Goal: Task Accomplishment & Management: Use online tool/utility

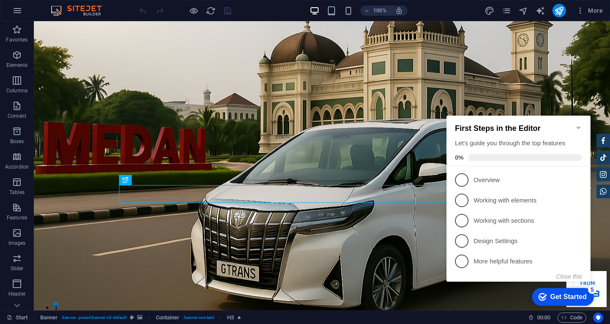
click at [576, 124] on icon "Minimize checklist" at bounding box center [578, 127] width 7 height 7
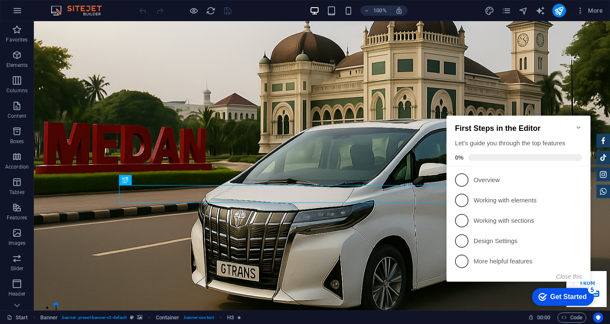
click at [575, 124] on icon "Minimize checklist" at bounding box center [578, 127] width 7 height 7
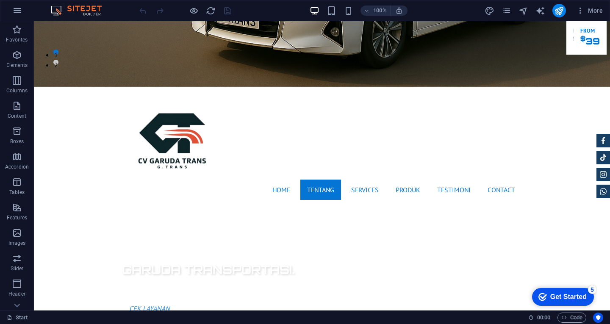
scroll to position [250, 0]
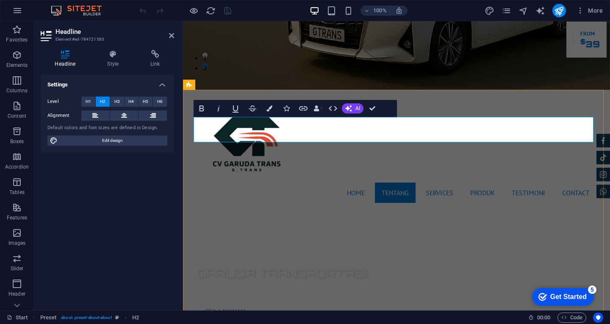
drag, startPoint x: 360, startPoint y: 131, endPoint x: 524, endPoint y: 127, distance: 164.4
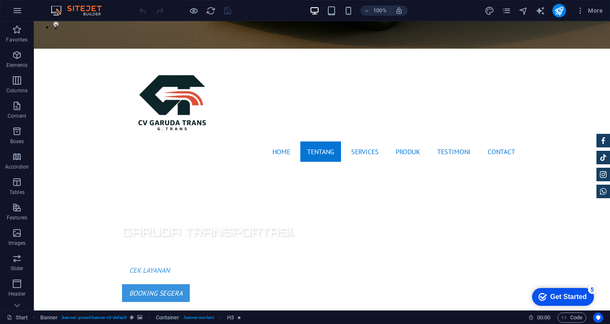
scroll to position [272, 0]
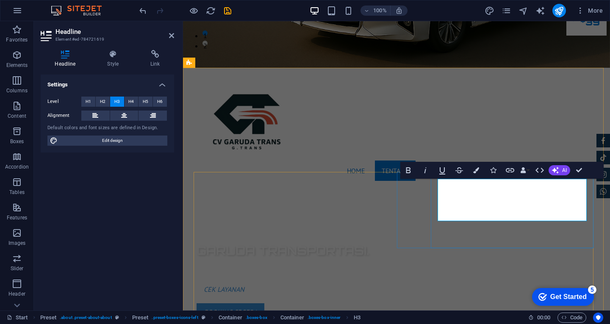
click at [103, 101] on span "H2" at bounding box center [103, 102] width 6 height 10
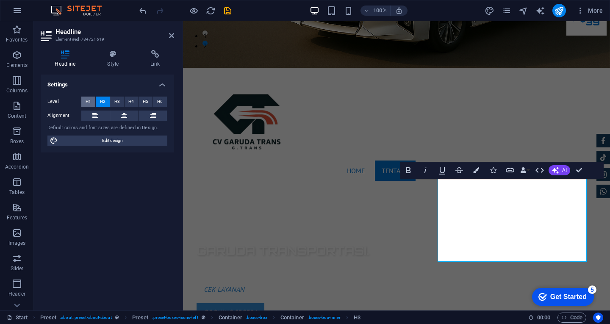
click at [89, 101] on span "H1" at bounding box center [89, 102] width 6 height 10
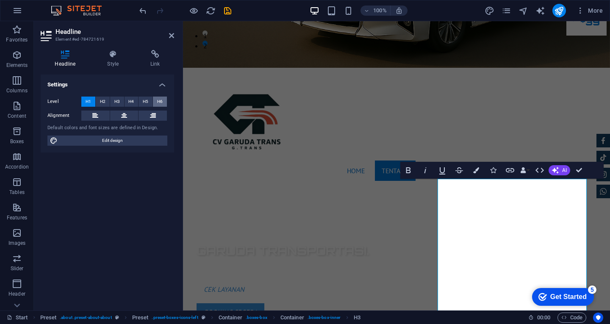
click at [162, 100] on span "H6" at bounding box center [160, 102] width 6 height 10
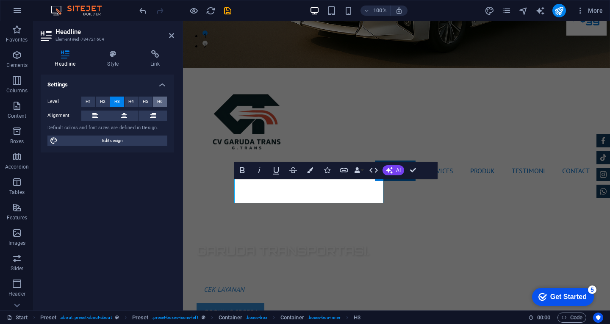
click at [164, 100] on button "H6" at bounding box center [160, 102] width 14 height 10
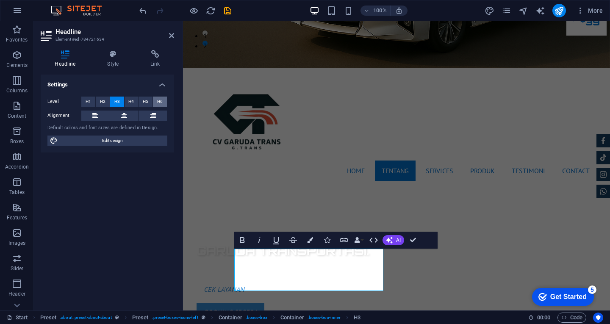
click at [157, 101] on span "H6" at bounding box center [160, 102] width 6 height 10
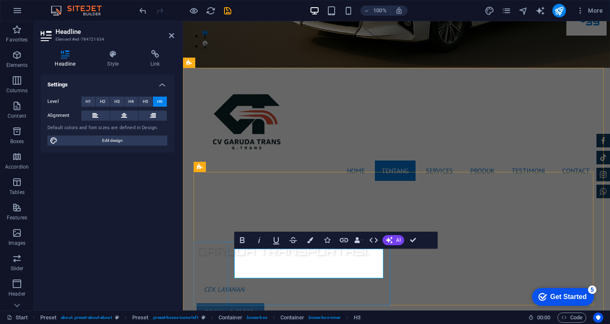
drag, startPoint x: 323, startPoint y: 262, endPoint x: 323, endPoint y: 271, distance: 9.3
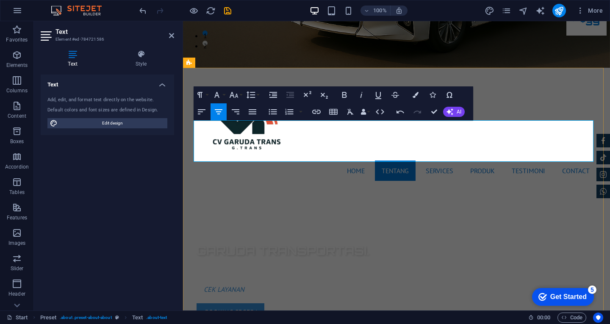
drag, startPoint x: 308, startPoint y: 126, endPoint x: 252, endPoint y: 125, distance: 55.5
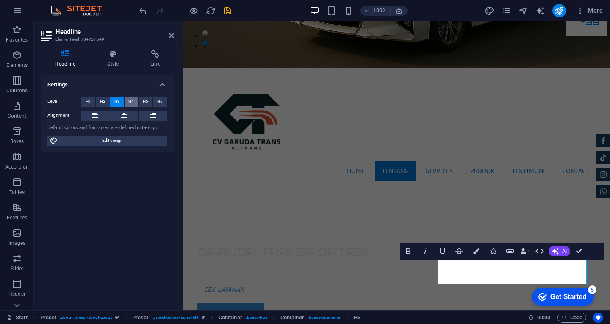
click at [129, 100] on span "H4" at bounding box center [131, 102] width 6 height 10
click at [148, 103] on button "H5" at bounding box center [146, 102] width 14 height 10
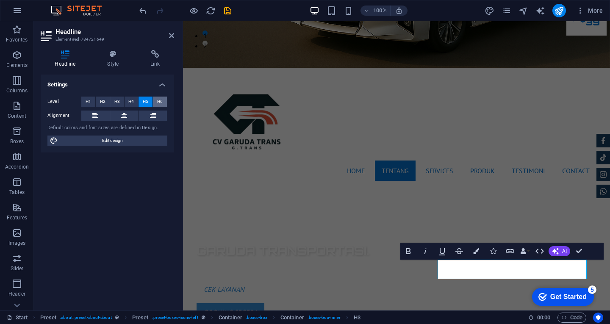
click at [157, 104] on button "H6" at bounding box center [160, 102] width 14 height 10
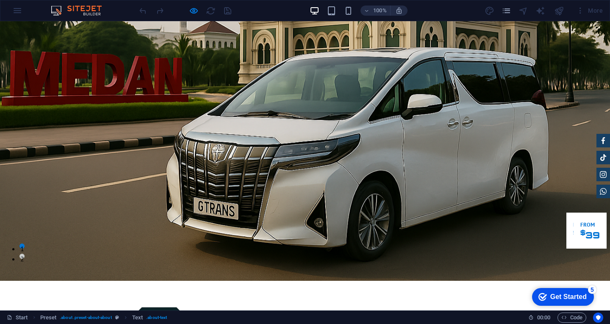
scroll to position [37, 0]
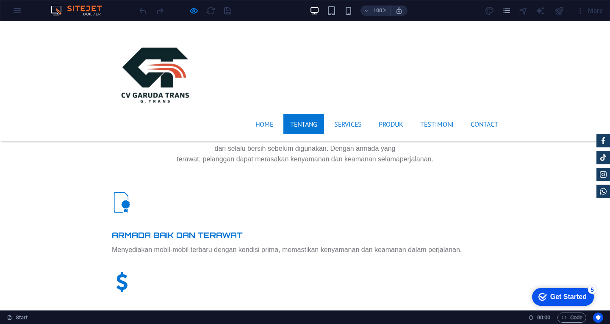
scroll to position [521, 0]
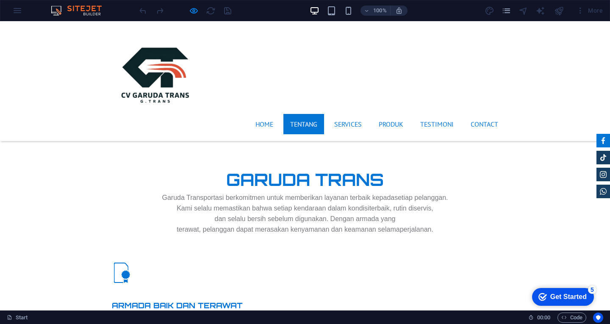
click at [597, 140] on link at bounding box center [604, 141] width 14 height 14
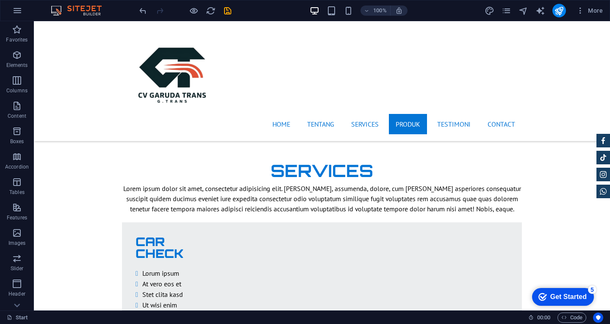
scroll to position [1333, 0]
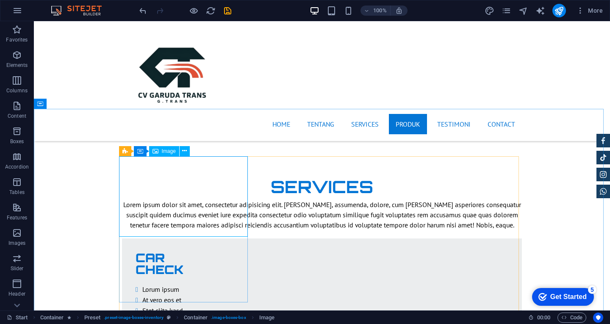
click at [166, 153] on span "Image" at bounding box center [169, 151] width 14 height 5
select select "%"
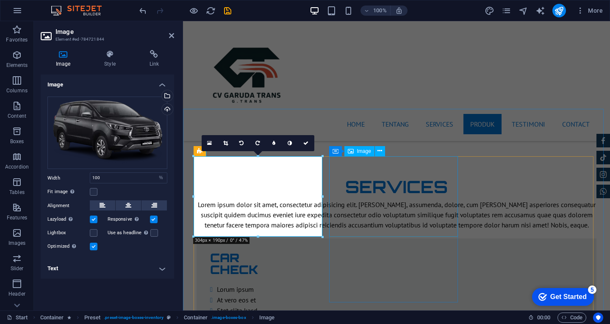
click at [362, 151] on span "Image" at bounding box center [364, 151] width 14 height 5
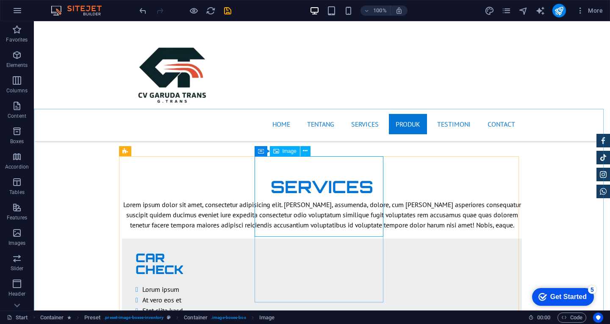
select select "%"
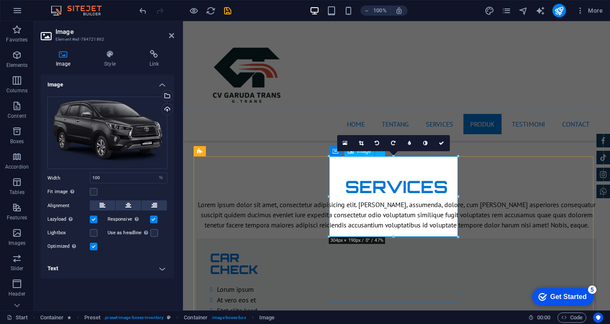
click at [167, 111] on div "Upload" at bounding box center [166, 110] width 13 height 13
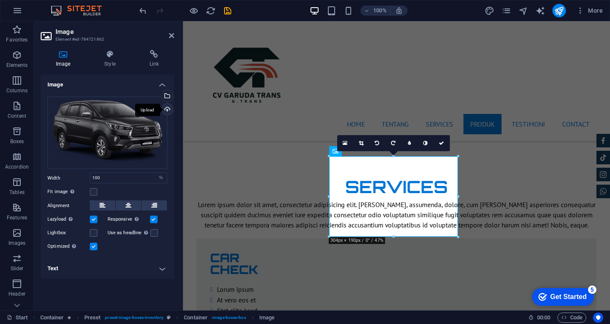
click at [166, 112] on div "Upload" at bounding box center [166, 110] width 13 height 13
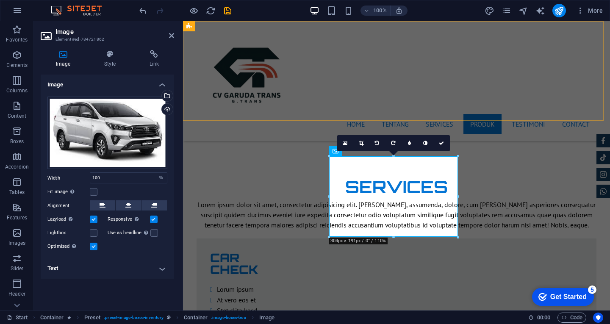
click at [449, 110] on div "Home Tentang Services Produk Testimoni Contact" at bounding box center [396, 81] width 427 height 120
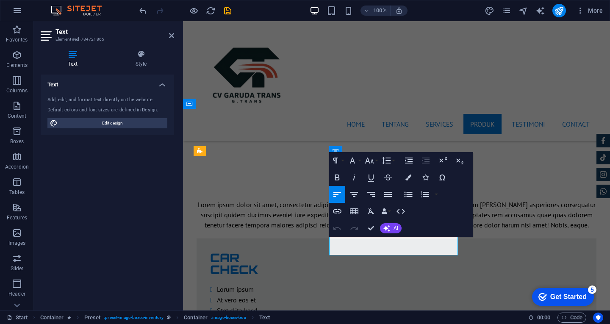
drag, startPoint x: 397, startPoint y: 249, endPoint x: 327, endPoint y: 246, distance: 70.8
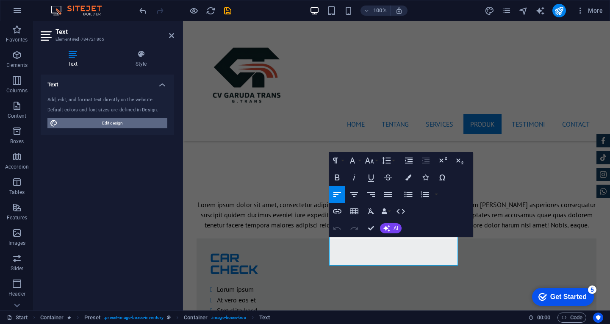
click at [133, 124] on span "Edit design" at bounding box center [112, 123] width 105 height 10
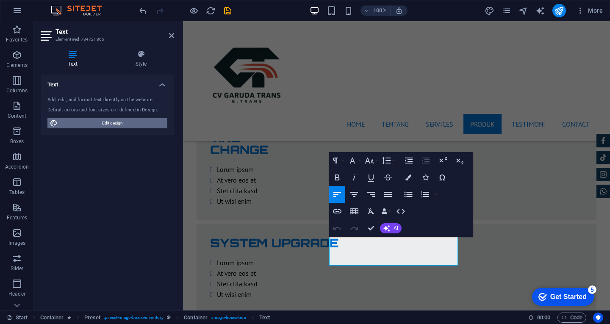
select select "px"
select select "400"
select select "px"
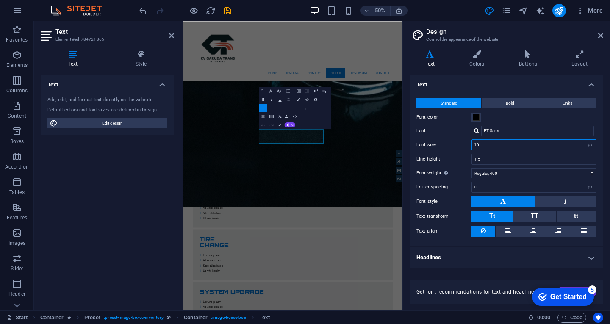
click at [567, 146] on input "16" at bounding box center [534, 145] width 124 height 10
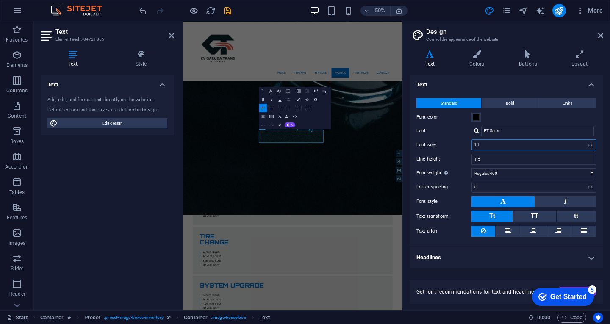
scroll to position [1632, 0]
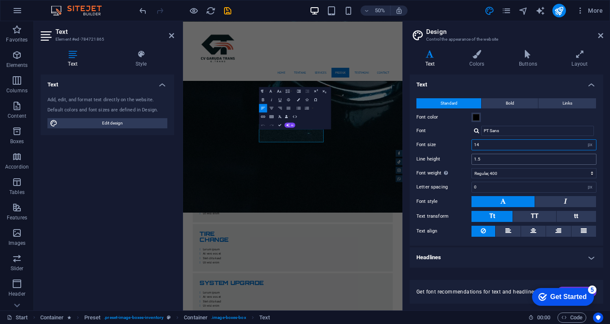
type input "14"
click at [578, 161] on input "1.5" at bounding box center [534, 159] width 124 height 10
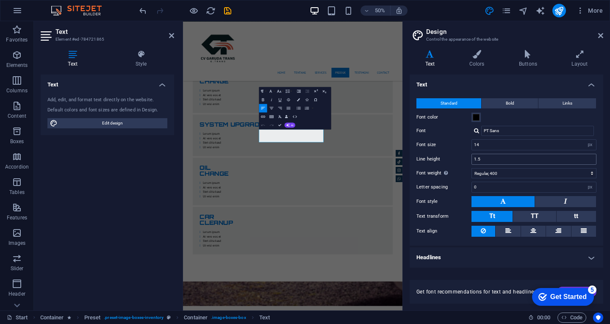
scroll to position [1314, 0]
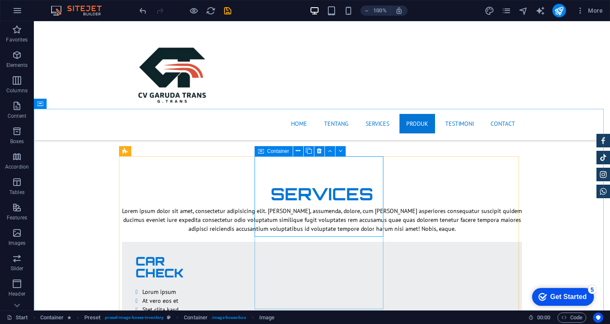
click at [261, 154] on icon at bounding box center [261, 151] width 6 height 10
click at [283, 230] on icon at bounding box center [285, 232] width 5 height 9
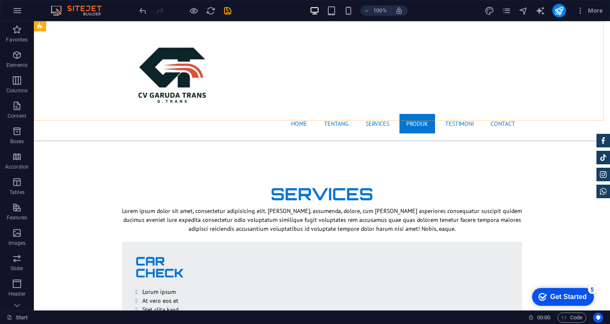
click at [489, 90] on div "Home Tentang Services Produk Testimoni Contact" at bounding box center [322, 80] width 576 height 119
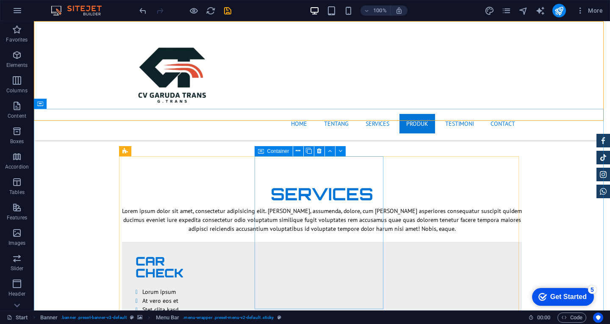
click at [284, 151] on span "Container" at bounding box center [278, 151] width 22 height 5
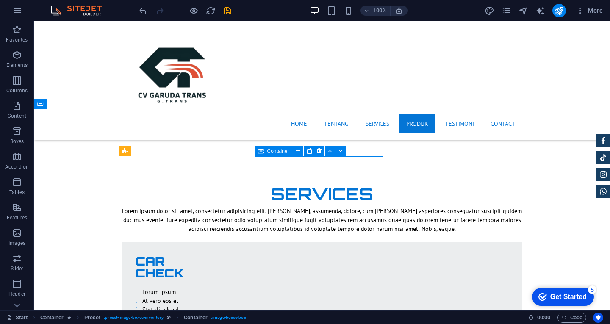
drag, startPoint x: 284, startPoint y: 151, endPoint x: 290, endPoint y: 151, distance: 6.4
click at [290, 151] on div "Container" at bounding box center [274, 151] width 38 height 10
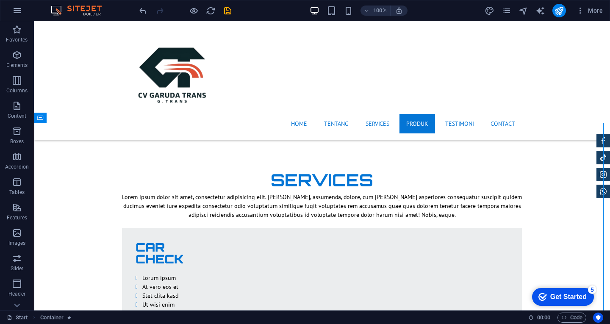
scroll to position [1331, 0]
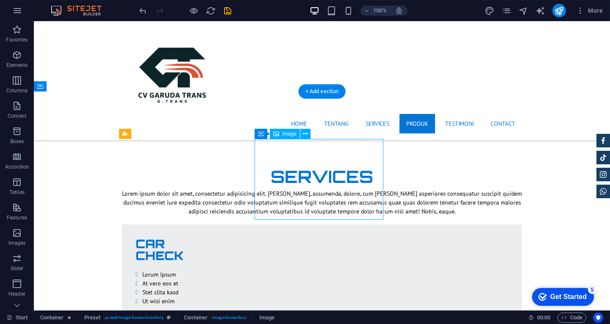
select select "%"
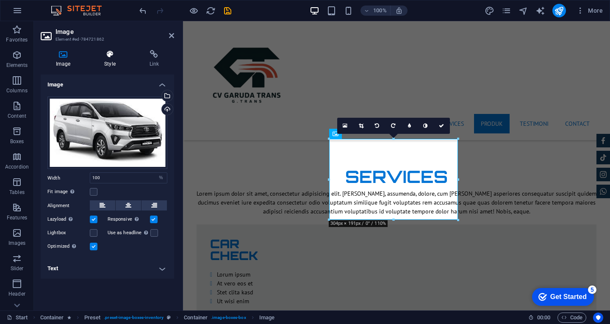
click at [112, 55] on icon at bounding box center [110, 54] width 42 height 8
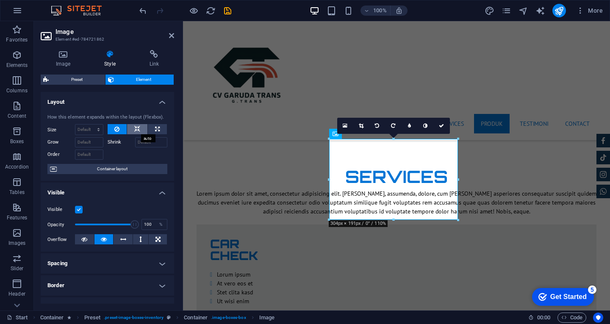
click at [137, 128] on icon at bounding box center [137, 129] width 6 height 10
click at [123, 128] on button at bounding box center [117, 129] width 19 height 10
click at [359, 123] on icon at bounding box center [361, 125] width 5 height 5
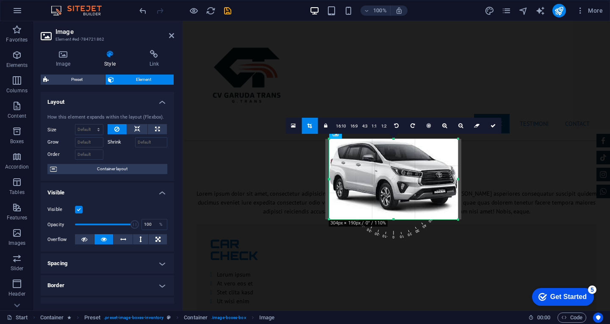
drag, startPoint x: 458, startPoint y: 180, endPoint x: 464, endPoint y: 180, distance: 6.4
click at [458, 180] on div "180 170 160 150 140 130 120 110 100 90 80 70 60 50 40 30 20 10 0 -10 -20 -30 -4…" at bounding box center [393, 179] width 129 height 81
click at [342, 130] on link "16:10" at bounding box center [341, 126] width 14 height 16
click at [311, 126] on icon at bounding box center [309, 125] width 5 height 5
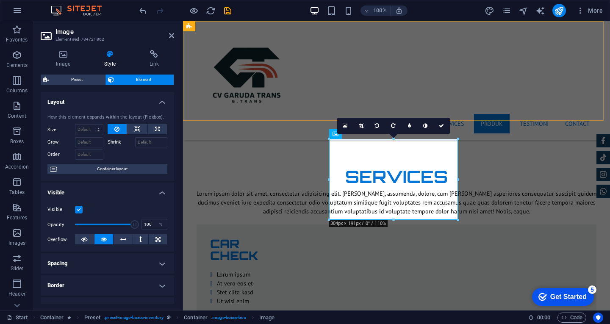
click at [517, 111] on div "Home Tentang Services Produk Testimoni Contact" at bounding box center [396, 80] width 427 height 119
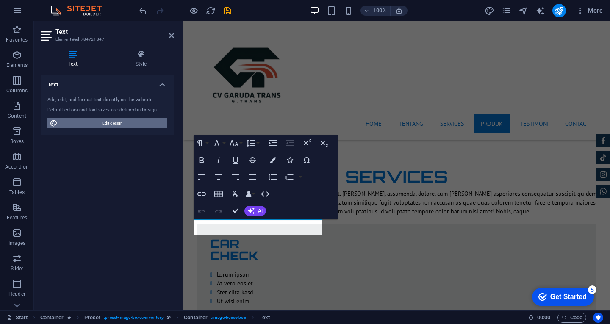
click at [154, 120] on span "Edit design" at bounding box center [112, 123] width 105 height 10
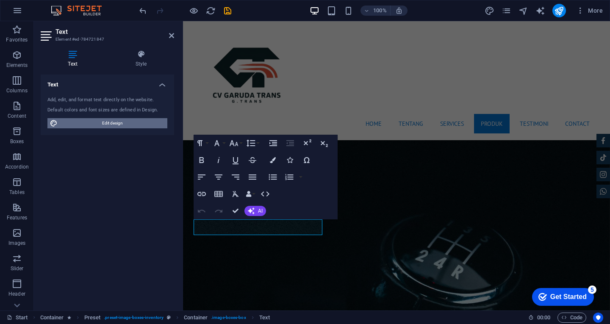
scroll to position [1650, 0]
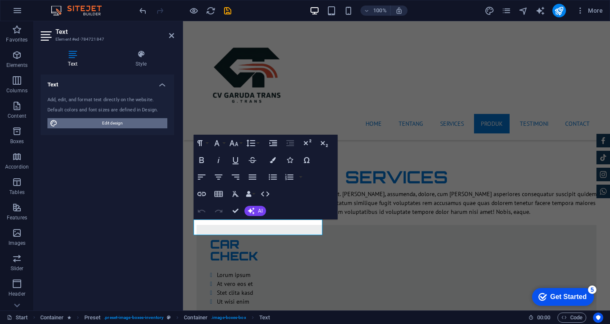
select select "px"
select select "400"
select select "px"
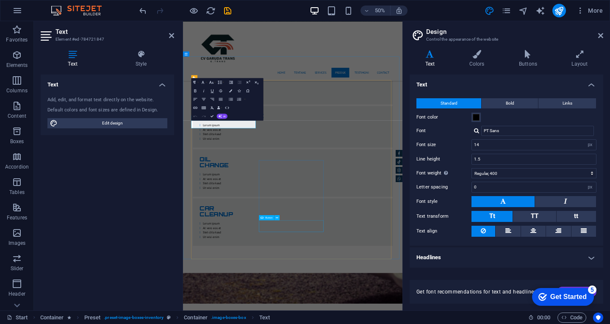
scroll to position [1331, 0]
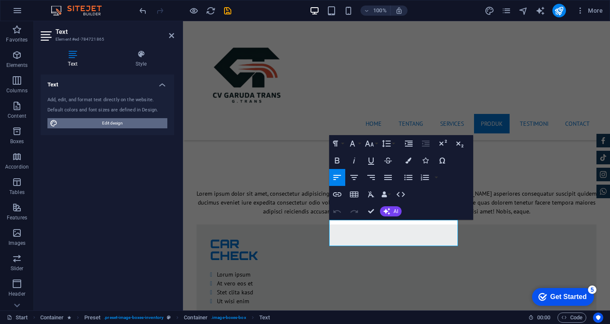
click at [122, 120] on span "Edit design" at bounding box center [112, 123] width 105 height 10
select select "px"
select select "400"
select select "px"
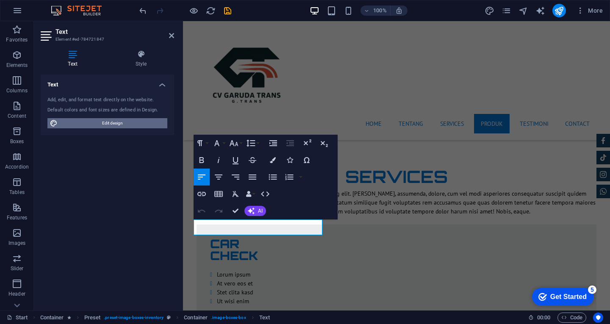
click at [119, 121] on span "Edit design" at bounding box center [112, 123] width 105 height 10
select select "px"
select select "400"
select select "px"
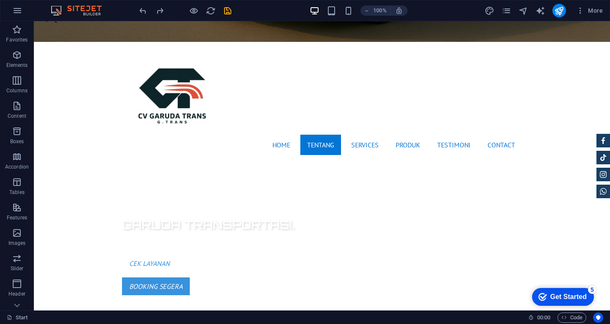
scroll to position [291, 0]
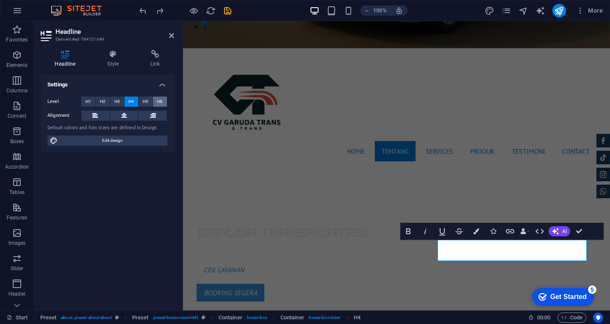
click at [160, 100] on span "H6" at bounding box center [160, 102] width 6 height 10
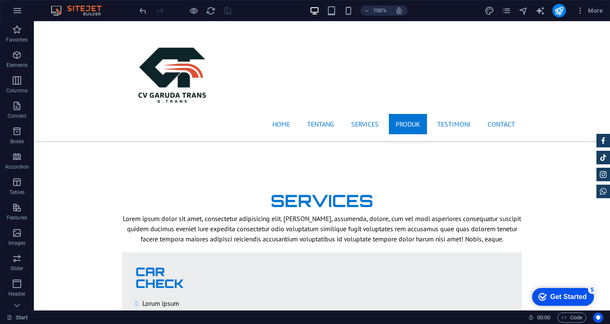
scroll to position [1322, 0]
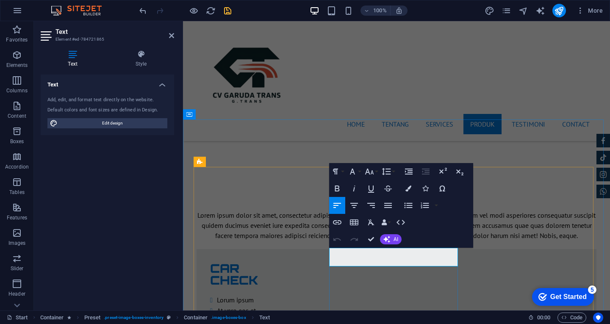
drag, startPoint x: 399, startPoint y: 262, endPoint x: 324, endPoint y: 264, distance: 75.5
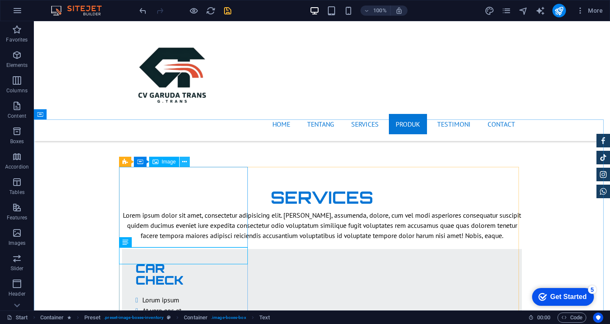
click at [182, 163] on button at bounding box center [185, 162] width 10 height 10
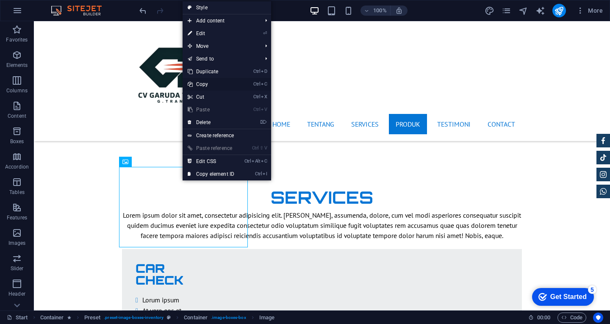
click at [210, 83] on link "Ctrl C Copy" at bounding box center [211, 84] width 57 height 13
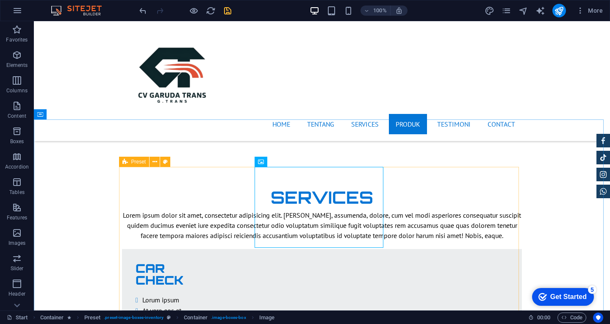
click at [125, 162] on icon at bounding box center [125, 162] width 6 height 10
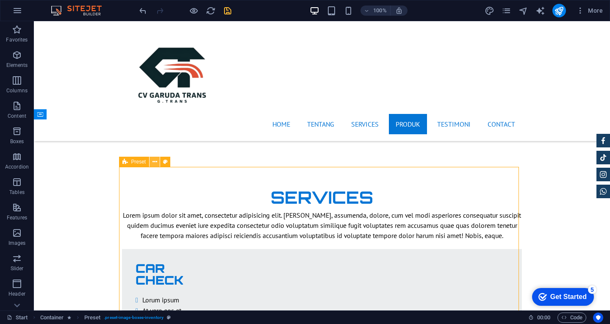
click at [158, 161] on button at bounding box center [155, 162] width 10 height 10
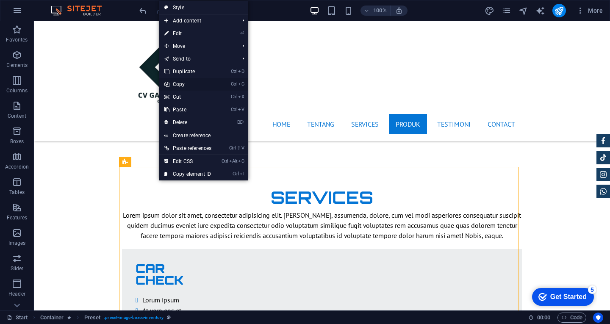
click at [188, 83] on link "Ctrl C Copy" at bounding box center [187, 84] width 57 height 13
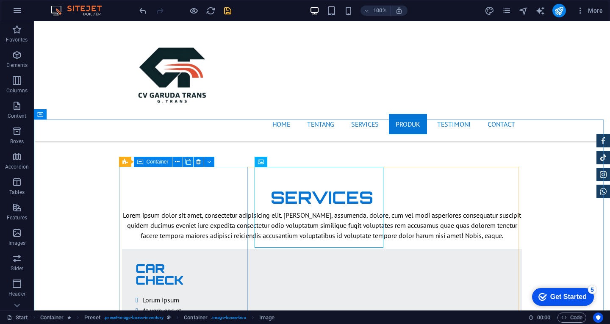
click at [142, 161] on icon at bounding box center [140, 162] width 6 height 10
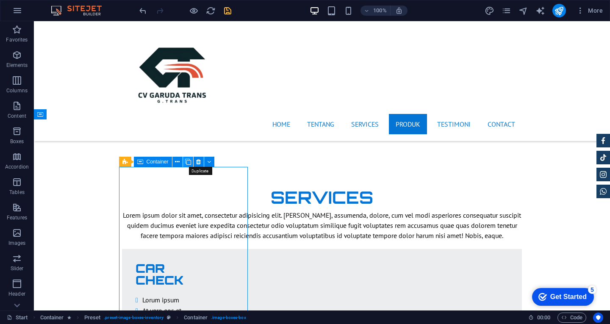
click at [188, 162] on icon at bounding box center [188, 162] width 6 height 9
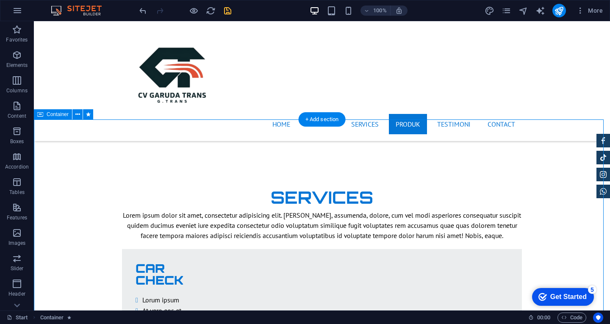
drag, startPoint x: 550, startPoint y: 146, endPoint x: 472, endPoint y: 262, distance: 140.3
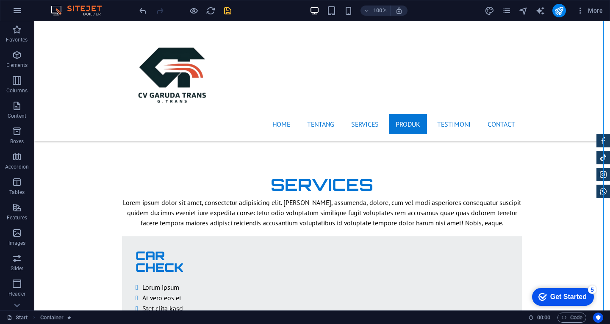
scroll to position [1322, 0]
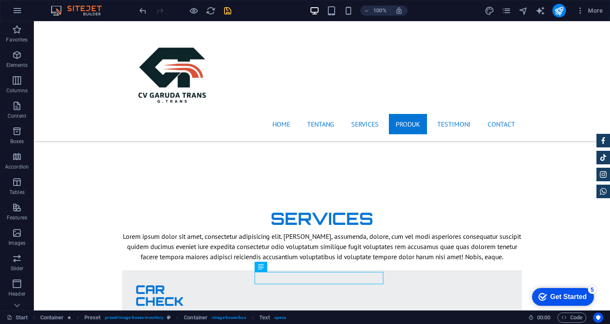
scroll to position [1366, 0]
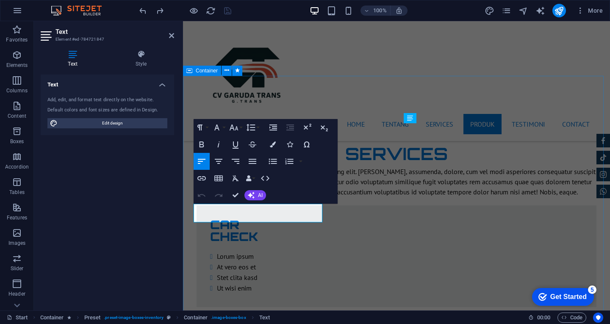
drag, startPoint x: 263, startPoint y: 217, endPoint x: 185, endPoint y: 218, distance: 78.0
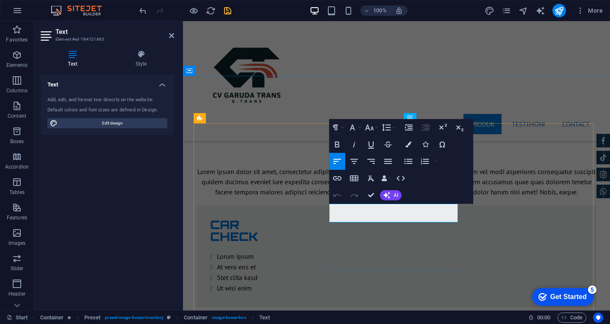
drag, startPoint x: 395, startPoint y: 215, endPoint x: 381, endPoint y: 216, distance: 13.6
click at [470, 101] on div "Home Tentang Services Produk Testimoni Contact" at bounding box center [396, 81] width 427 height 120
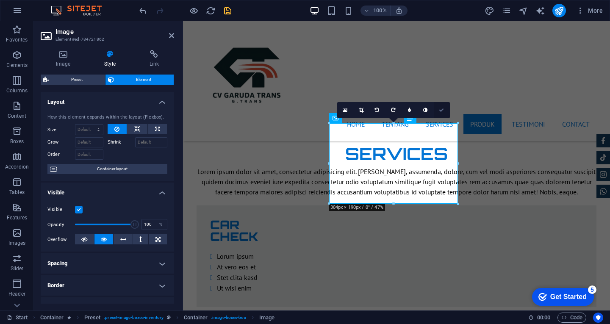
click at [442, 109] on icon at bounding box center [441, 110] width 5 height 5
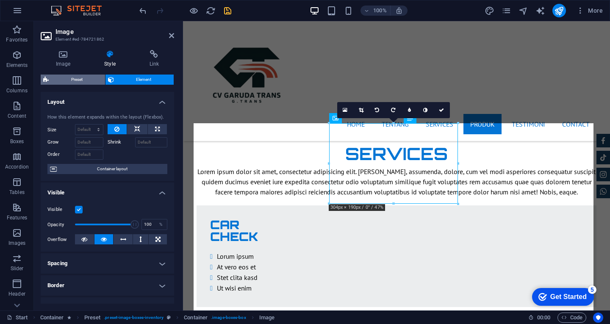
click at [76, 76] on span "Preset" at bounding box center [76, 80] width 51 height 10
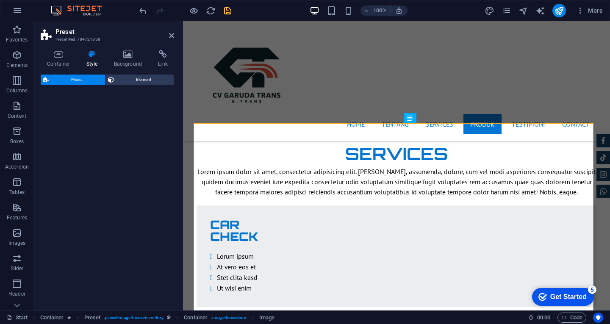
select select "px"
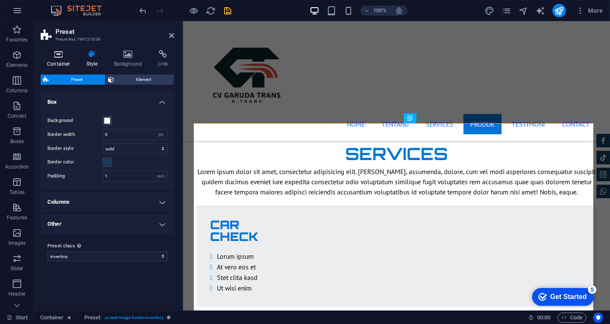
click at [67, 62] on h4 "Container" at bounding box center [60, 59] width 39 height 18
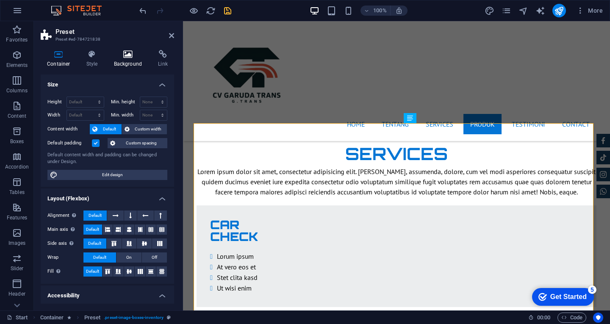
click at [130, 56] on icon at bounding box center [128, 54] width 41 height 8
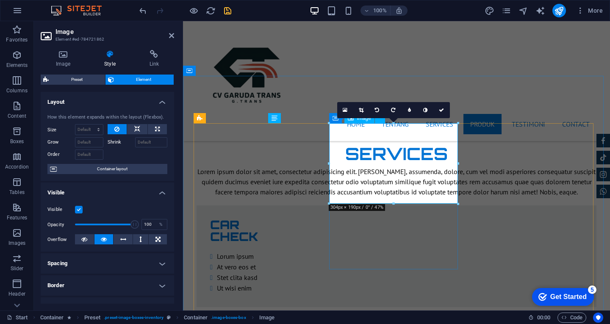
click at [15, 33] on icon "button" at bounding box center [17, 30] width 10 height 10
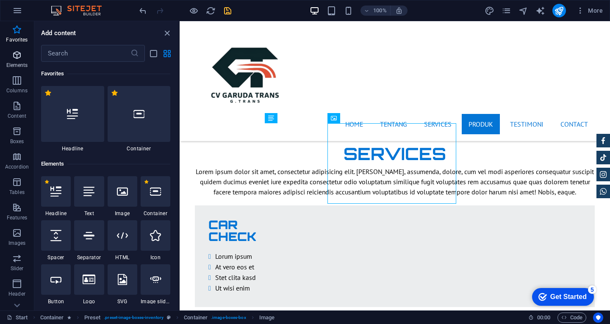
click at [9, 56] on span "Elements" at bounding box center [17, 60] width 34 height 20
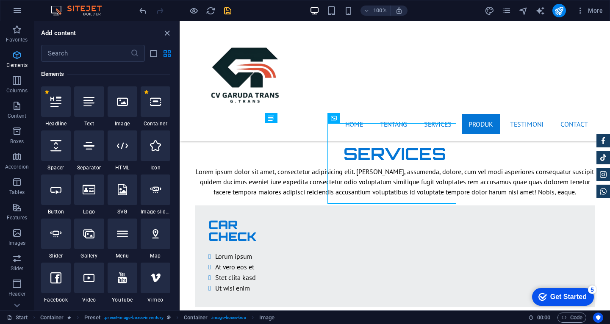
scroll to position [90, 0]
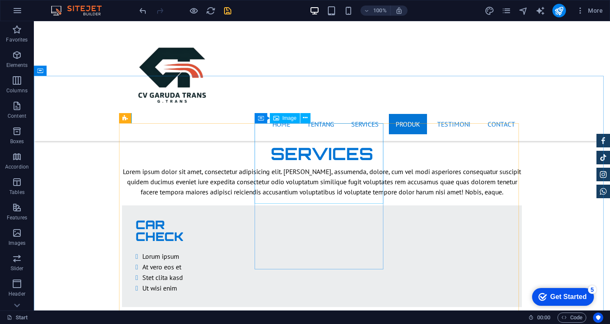
click at [291, 118] on span "Image" at bounding box center [290, 118] width 14 height 5
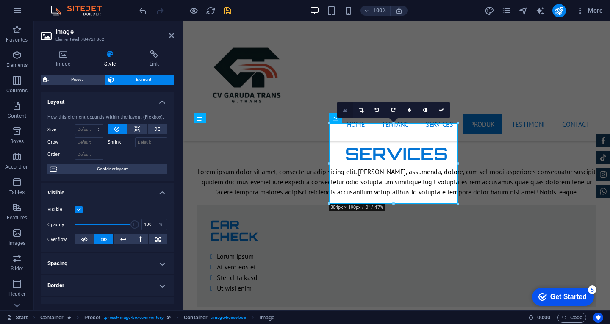
click at [344, 110] on icon at bounding box center [345, 110] width 5 height 6
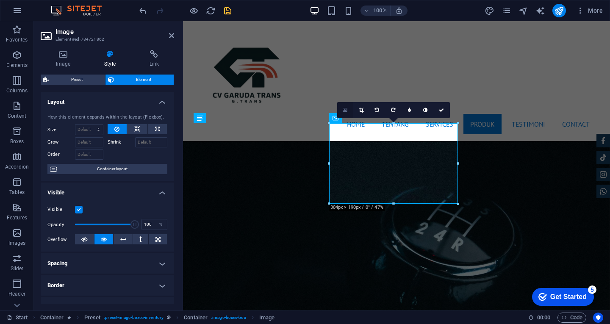
scroll to position [1684, 0]
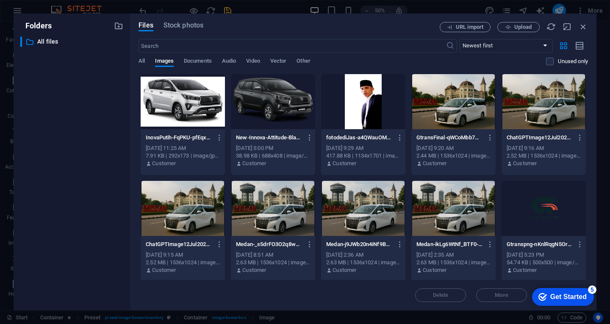
click at [198, 117] on div at bounding box center [183, 101] width 84 height 55
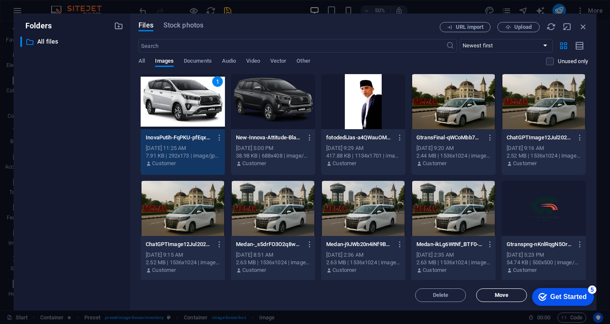
click at [505, 293] on span "Move" at bounding box center [502, 295] width 14 height 5
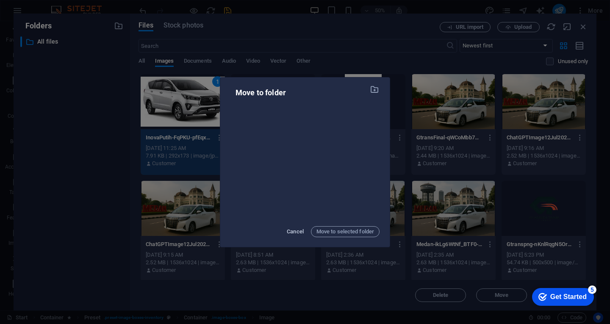
click at [298, 230] on span "Cancel" at bounding box center [295, 232] width 17 height 10
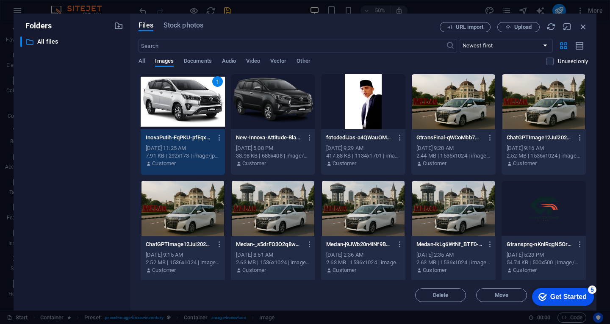
click at [561, 298] on div "Get Started" at bounding box center [568, 297] width 36 height 8
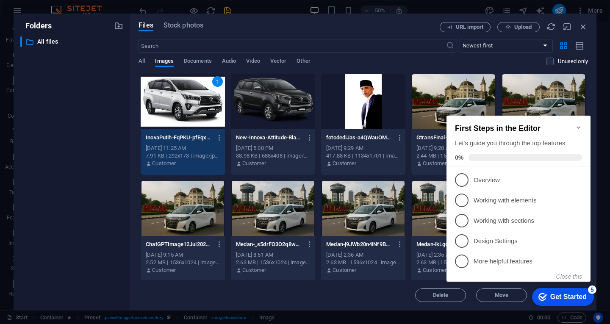
click at [565, 295] on div "Get Started" at bounding box center [568, 297] width 36 height 8
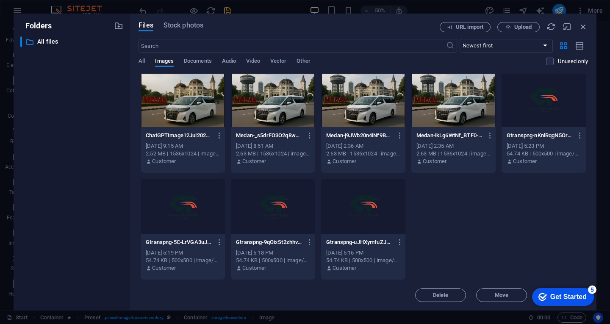
scroll to position [0, 0]
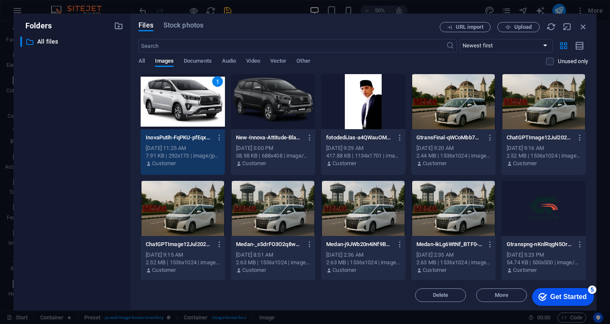
click at [197, 106] on div "1" at bounding box center [183, 101] width 84 height 55
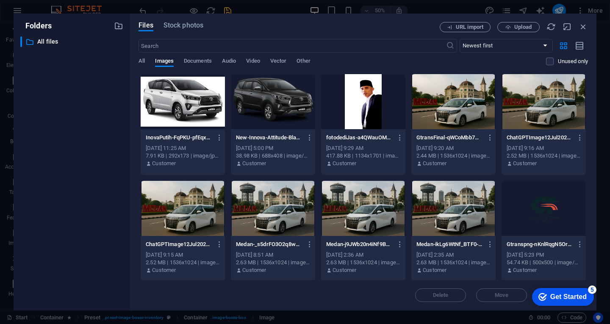
click at [197, 106] on div at bounding box center [183, 101] width 84 height 55
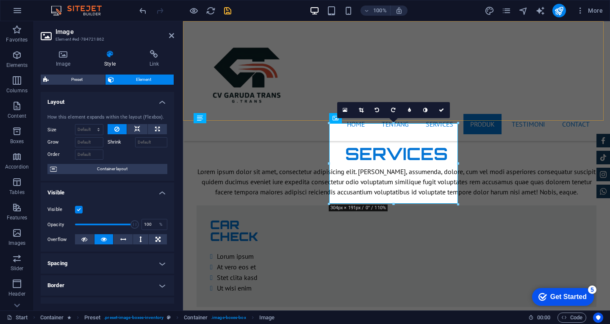
click at [592, 101] on div "Home Tentang Services Produk Testimoni Contact" at bounding box center [396, 81] width 427 height 120
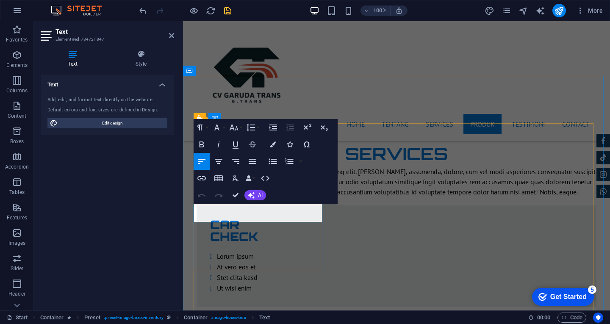
drag, startPoint x: 284, startPoint y: 215, endPoint x: 311, endPoint y: 216, distance: 27.6
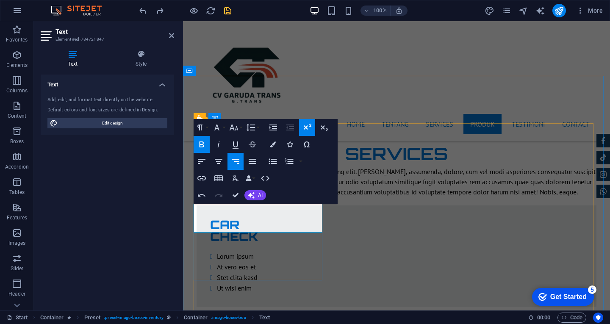
click at [218, 157] on icon "button" at bounding box center [219, 161] width 10 height 10
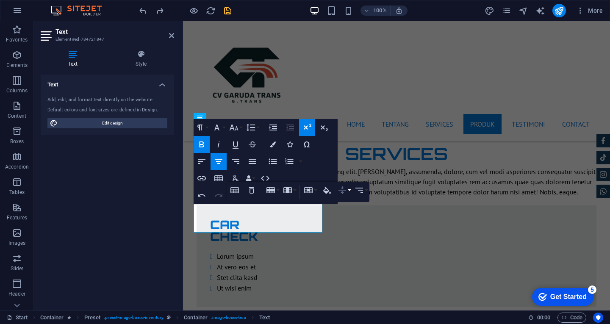
click at [342, 189] on icon "button" at bounding box center [342, 190] width 10 height 10
click at [356, 207] on link "Top" at bounding box center [355, 206] width 39 height 13
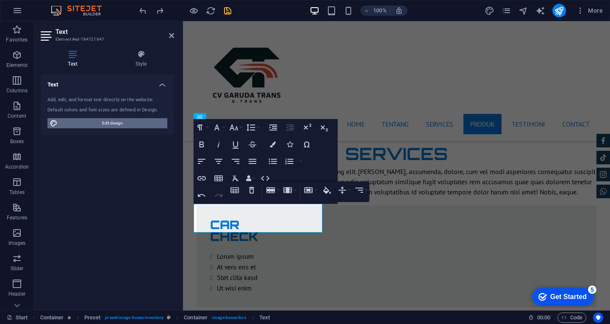
click at [149, 125] on span "Edit design" at bounding box center [112, 123] width 105 height 10
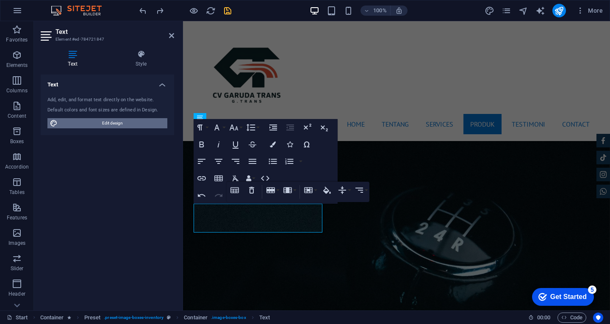
select select "px"
select select "400"
select select "px"
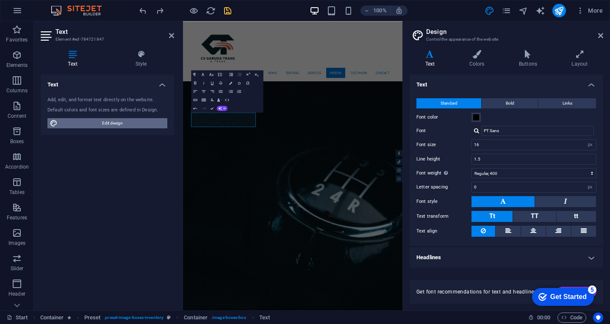
scroll to position [1684, 0]
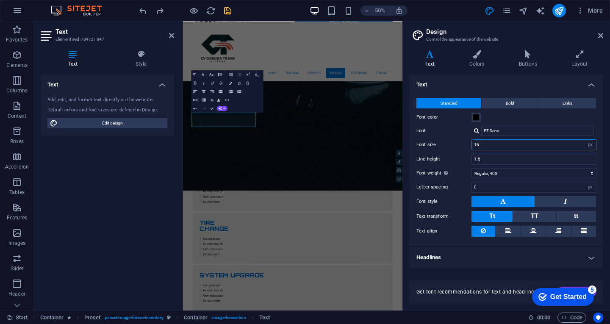
click at [488, 146] on input "16" at bounding box center [534, 145] width 124 height 10
type input "1"
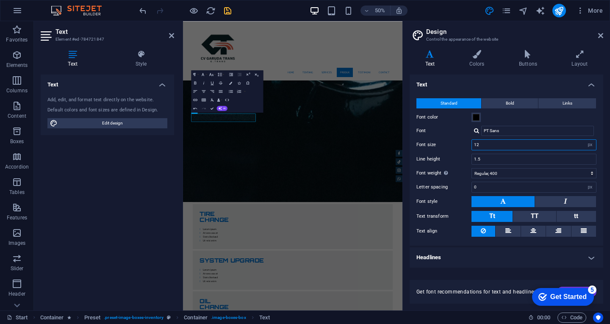
scroll to position [1652, 0]
type input "12"
click at [576, 286] on div "checkmark Get Started 5 First Steps in the Editor Let's guide you through the t…" at bounding box center [561, 296] width 72 height 25
click at [576, 295] on div "Get Started" at bounding box center [568, 297] width 36 height 8
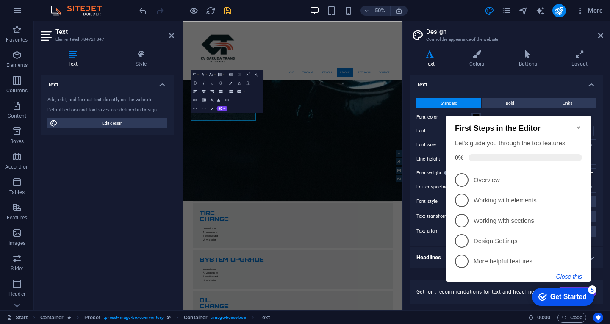
click at [568, 278] on button "Close this" at bounding box center [569, 276] width 26 height 7
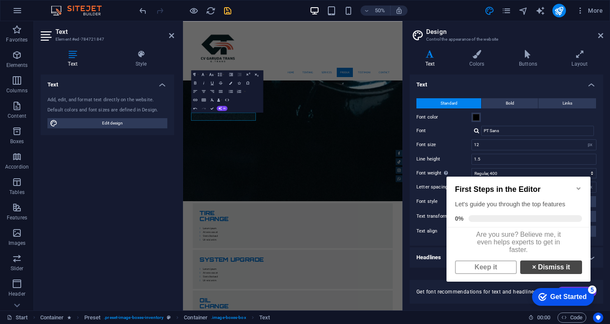
click at [539, 267] on link "× Dismiss it" at bounding box center [551, 268] width 62 height 14
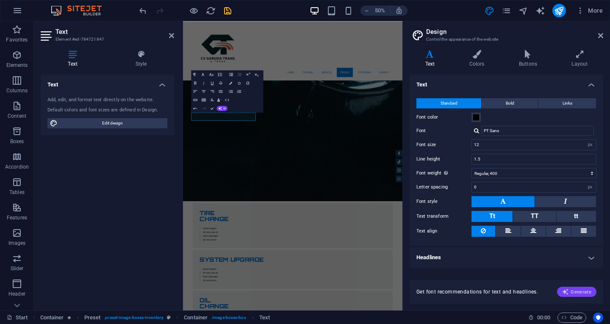
click at [569, 292] on icon "button" at bounding box center [565, 292] width 7 height 7
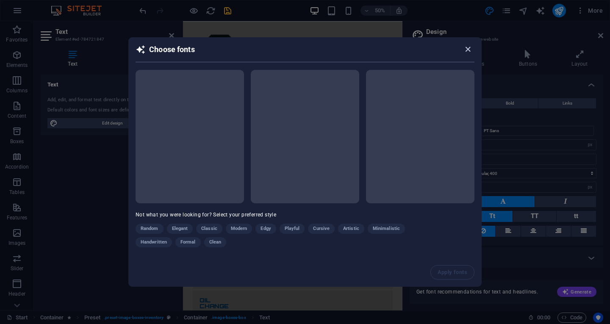
click at [470, 51] on icon "button" at bounding box center [468, 49] width 10 height 10
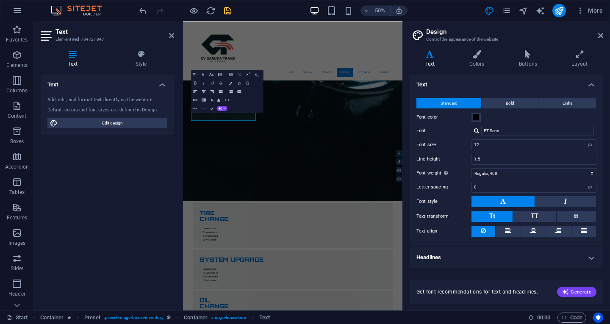
click at [603, 35] on aside "Design Control the appearance of the website Variants Text Colors Buttons Layou…" at bounding box center [507, 165] width 208 height 289
click at [600, 34] on icon at bounding box center [600, 35] width 5 height 7
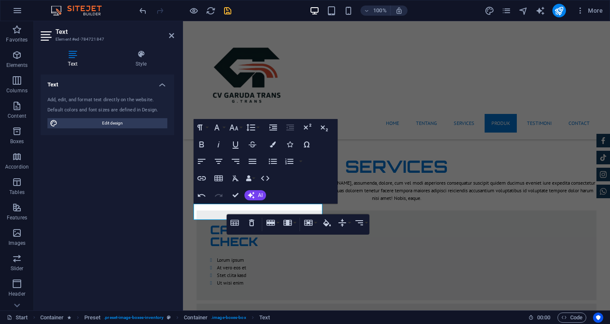
click at [301, 214] on div "Table Header Remove Table Row Insert row above Insert row below Delete row Colu…" at bounding box center [298, 224] width 143 height 20
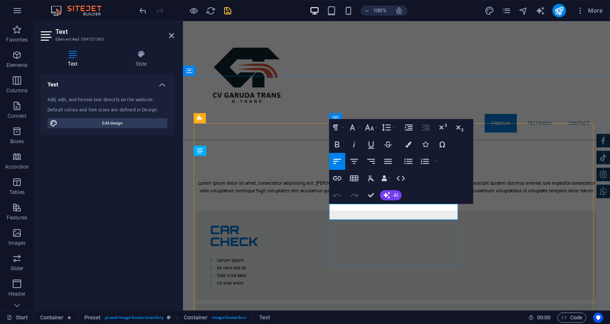
drag, startPoint x: 427, startPoint y: 217, endPoint x: 447, endPoint y: 217, distance: 20.3
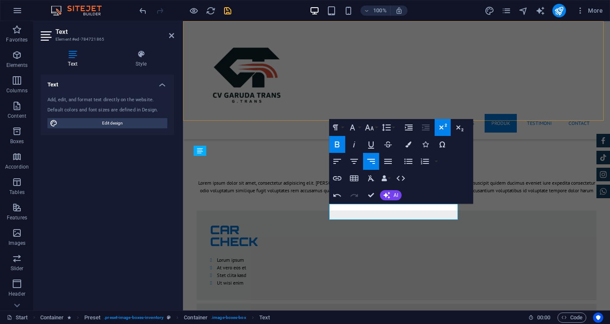
click at [551, 99] on div "Home Tentang Services Produk Testimoni Contact" at bounding box center [396, 80] width 427 height 118
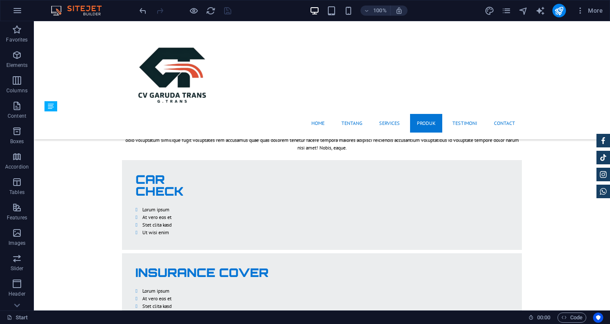
scroll to position [1378, 0]
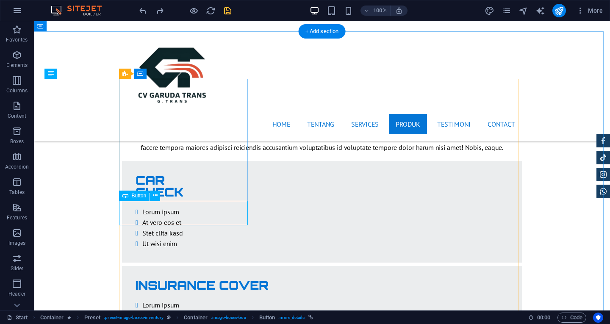
click at [151, 194] on button at bounding box center [155, 196] width 10 height 10
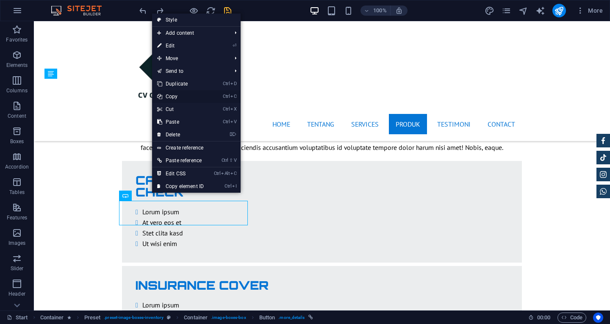
click at [184, 97] on link "Ctrl C Copy" at bounding box center [180, 96] width 57 height 13
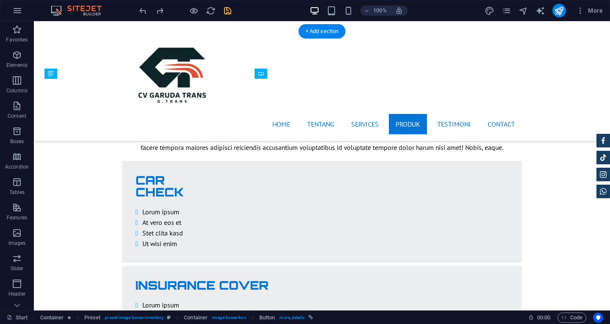
drag, startPoint x: 298, startPoint y: 204, endPoint x: 290, endPoint y: 196, distance: 11.1
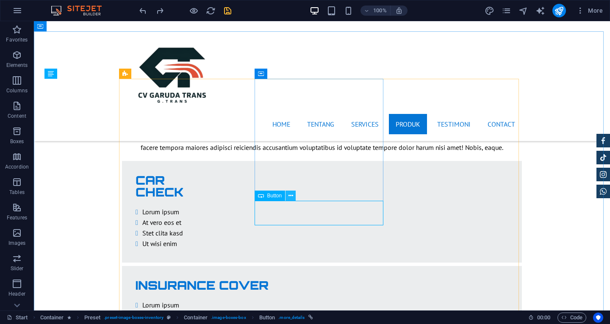
click at [289, 192] on icon at bounding box center [291, 196] width 5 height 9
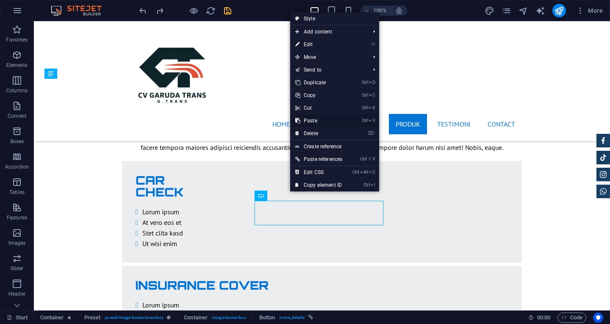
click at [325, 121] on link "Ctrl V Paste" at bounding box center [318, 120] width 57 height 13
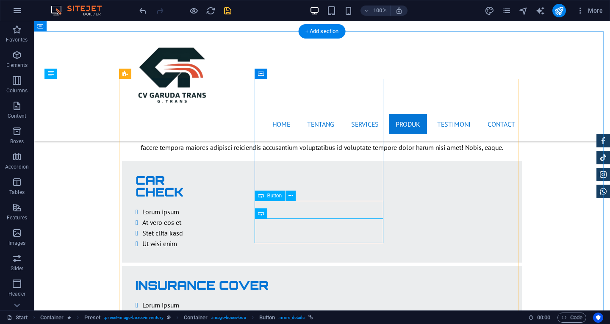
click at [294, 197] on button at bounding box center [291, 196] width 10 height 10
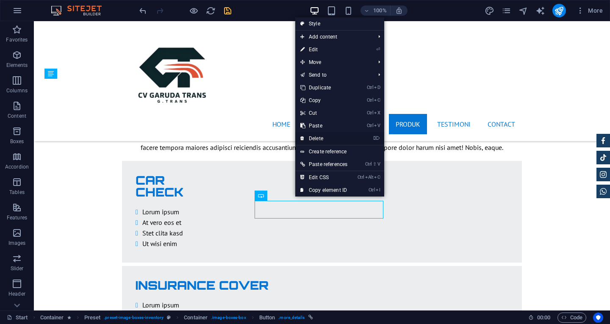
click at [323, 141] on link "⌦ Delete" at bounding box center [323, 138] width 57 height 13
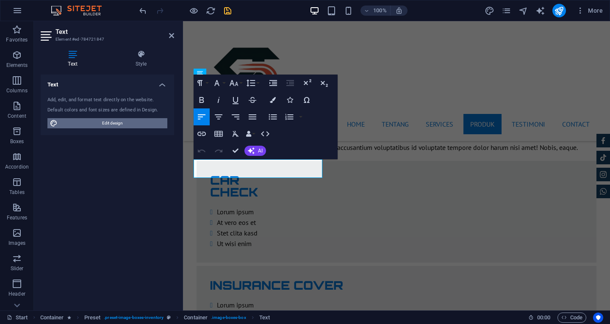
click at [139, 119] on span "Edit design" at bounding box center [112, 123] width 105 height 10
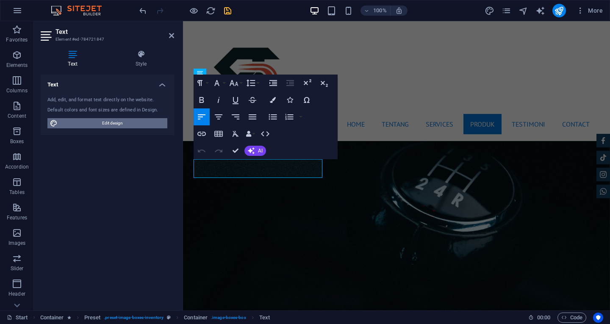
scroll to position [1729, 0]
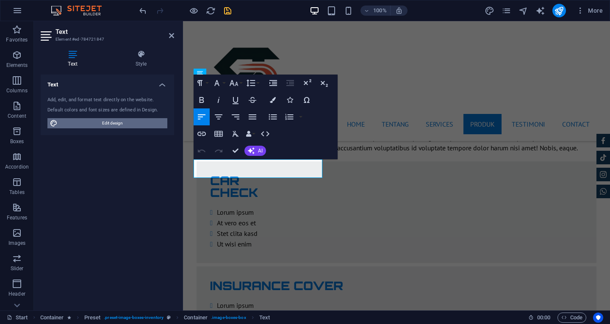
select select "px"
select select "400"
select select "px"
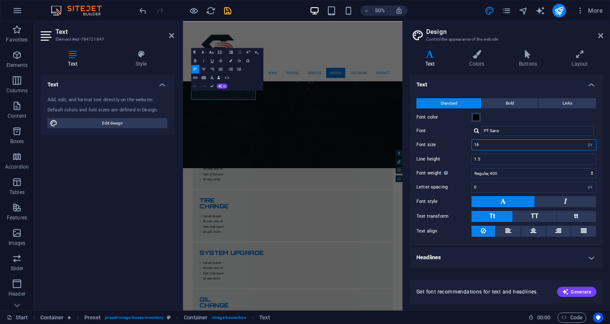
click at [504, 142] on input "16" at bounding box center [534, 145] width 124 height 10
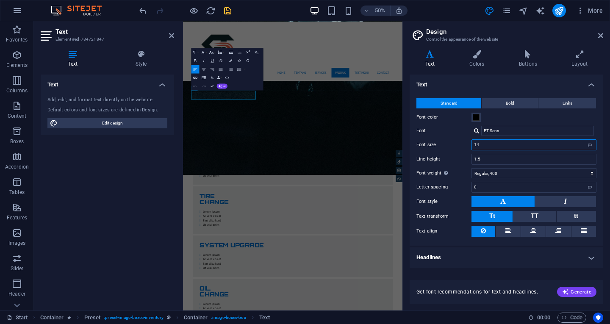
scroll to position [1710, 0]
type input "14"
click at [605, 34] on aside "Design Control the appearance of the website Variants Text Colors Buttons Layou…" at bounding box center [507, 165] width 208 height 289
click at [600, 37] on icon at bounding box center [600, 35] width 5 height 7
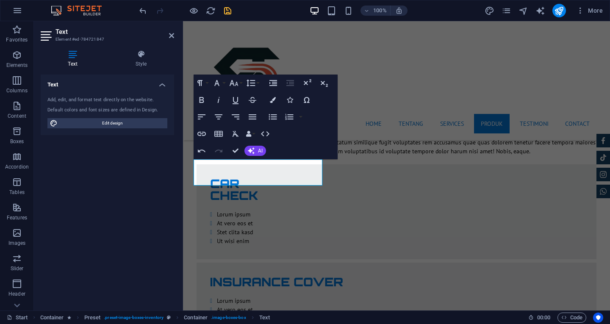
click at [153, 118] on span "Edit design" at bounding box center [112, 123] width 105 height 10
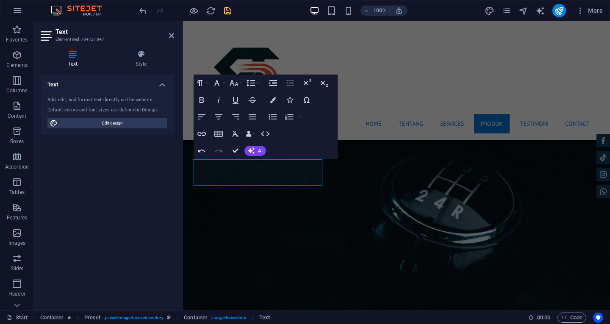
scroll to position [1710, 0]
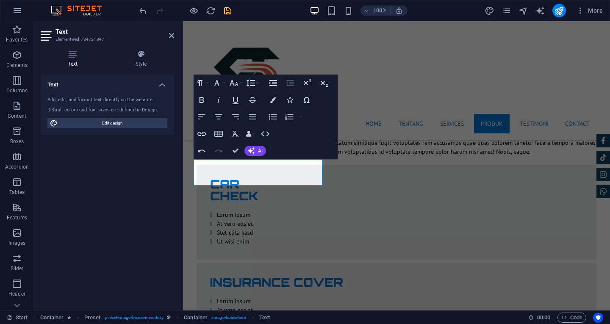
select select "px"
select select "400"
select select "px"
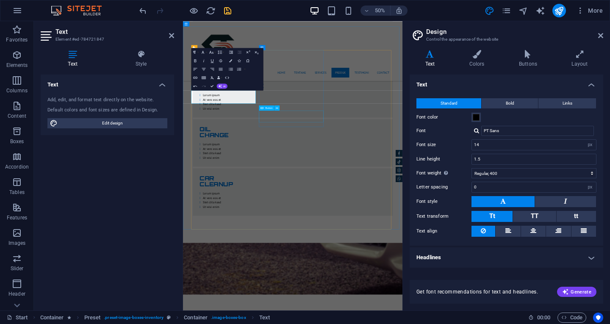
scroll to position [1392, 0]
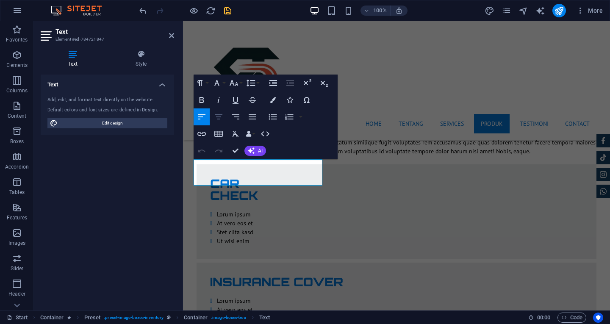
click at [219, 116] on icon "button" at bounding box center [219, 117] width 10 height 10
drag, startPoint x: 316, startPoint y: 171, endPoint x: 317, endPoint y: 178, distance: 7.3
click at [223, 116] on icon "button" at bounding box center [219, 117] width 10 height 10
click at [228, 81] on button "Font Size" at bounding box center [236, 83] width 16 height 17
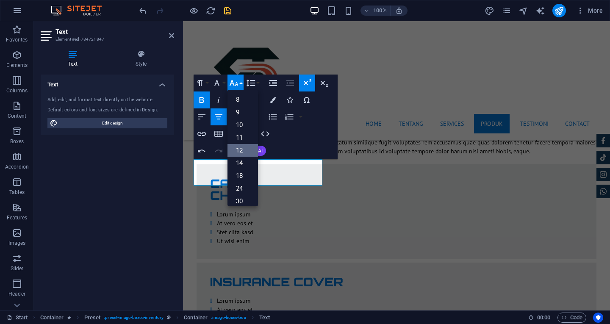
click at [238, 154] on link "12" at bounding box center [243, 150] width 31 height 13
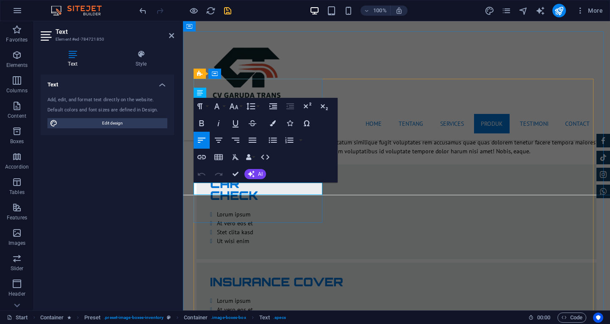
drag, startPoint x: 288, startPoint y: 191, endPoint x: 262, endPoint y: 191, distance: 25.9
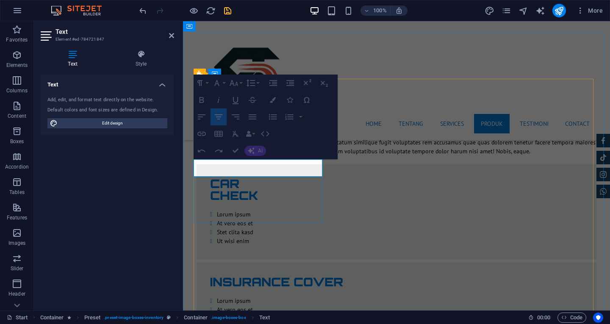
drag, startPoint x: 239, startPoint y: 173, endPoint x: 261, endPoint y: 171, distance: 21.3
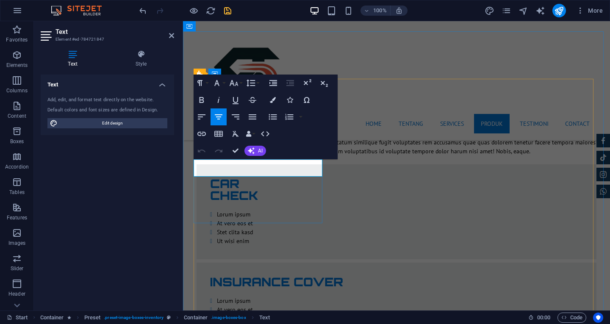
drag, startPoint x: 261, startPoint y: 171, endPoint x: 242, endPoint y: 171, distance: 18.6
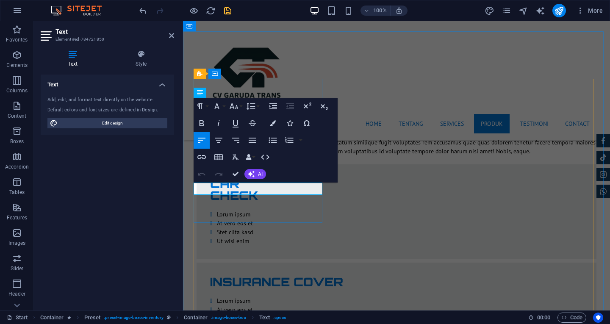
drag, startPoint x: 284, startPoint y: 190, endPoint x: 258, endPoint y: 189, distance: 25.4
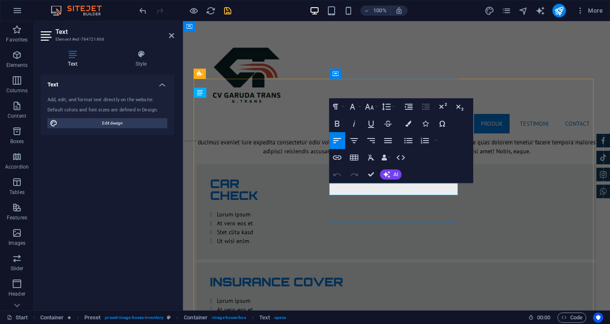
drag, startPoint x: 431, startPoint y: 192, endPoint x: 394, endPoint y: 191, distance: 37.8
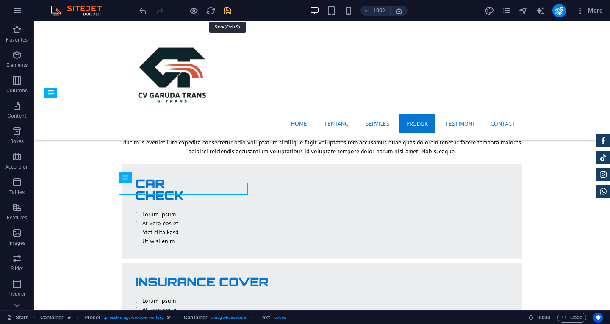
click at [230, 8] on icon "save" at bounding box center [228, 11] width 10 height 10
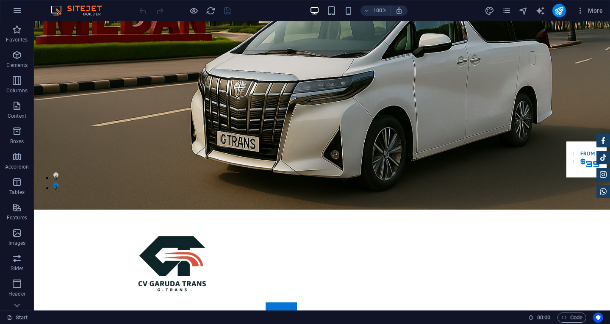
scroll to position [164, 0]
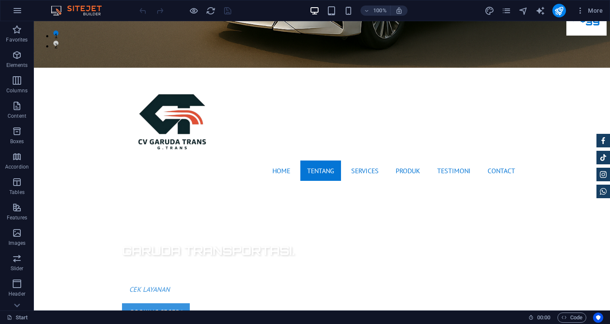
scroll to position [275, 0]
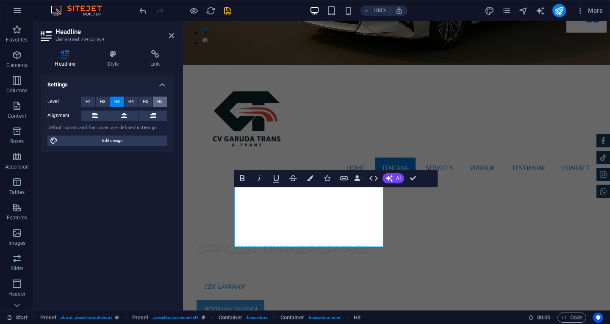
click at [160, 104] on span "H6" at bounding box center [160, 102] width 6 height 10
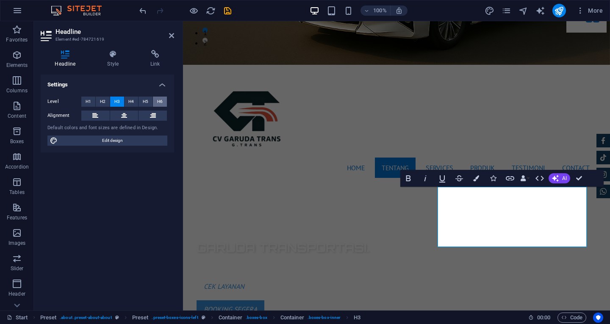
click at [158, 101] on span "H6" at bounding box center [160, 102] width 6 height 10
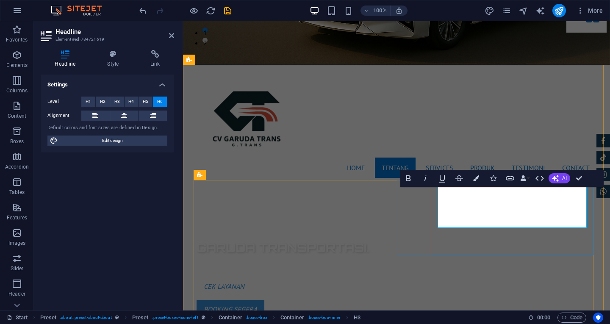
click at [137, 142] on span "Edit design" at bounding box center [112, 141] width 105 height 10
select select "px"
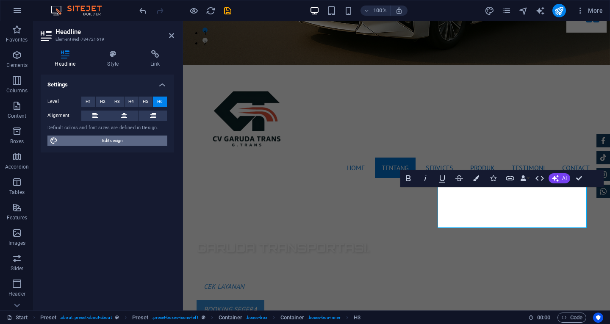
select select "400"
select select "px"
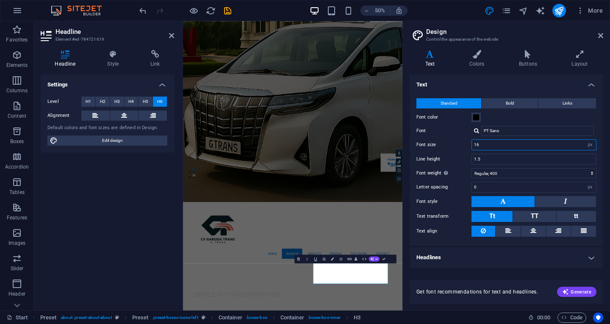
click at [496, 142] on input "16" at bounding box center [534, 145] width 124 height 10
type input "13"
click at [486, 159] on input "1.5" at bounding box center [534, 159] width 124 height 10
click at [605, 36] on aside "Design Control the appearance of the website Variants Text Colors Buttons Layou…" at bounding box center [507, 165] width 208 height 289
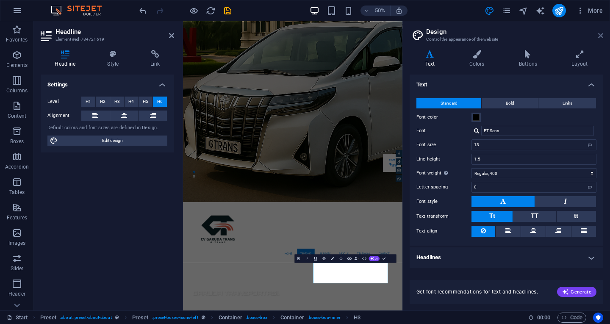
click at [600, 36] on icon at bounding box center [600, 35] width 5 height 7
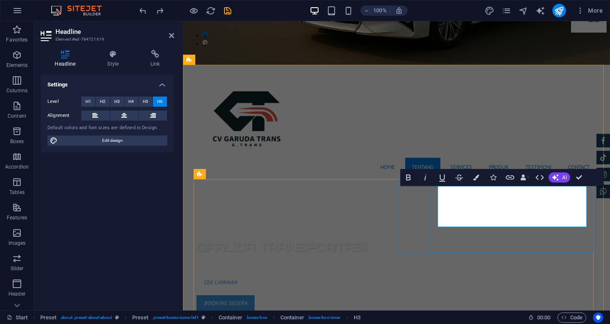
drag, startPoint x: 483, startPoint y: 207, endPoint x: 437, endPoint y: 208, distance: 46.2
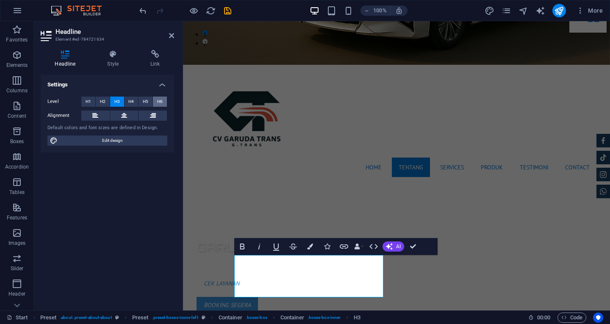
click at [163, 104] on button "H6" at bounding box center [160, 102] width 14 height 10
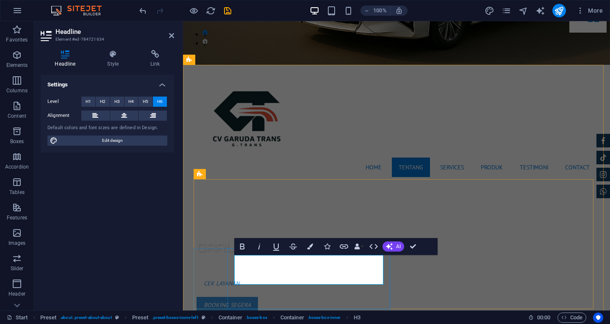
drag, startPoint x: 324, startPoint y: 264, endPoint x: 328, endPoint y: 275, distance: 11.9
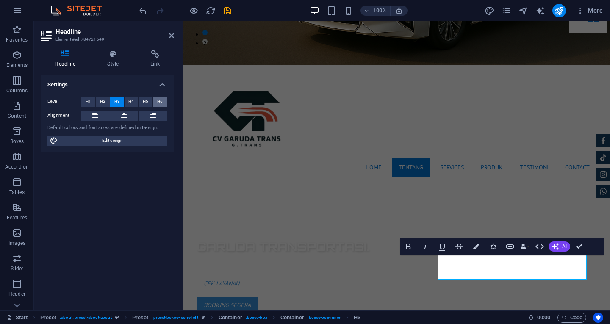
click at [164, 103] on button "H6" at bounding box center [160, 102] width 14 height 10
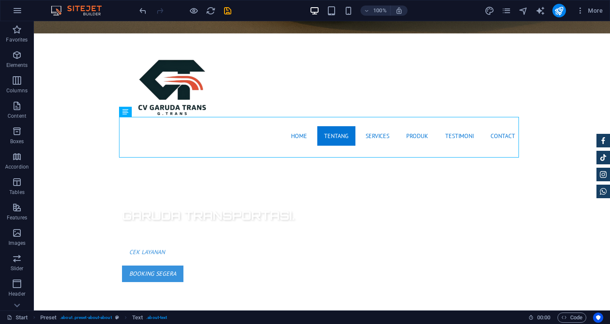
scroll to position [263, 0]
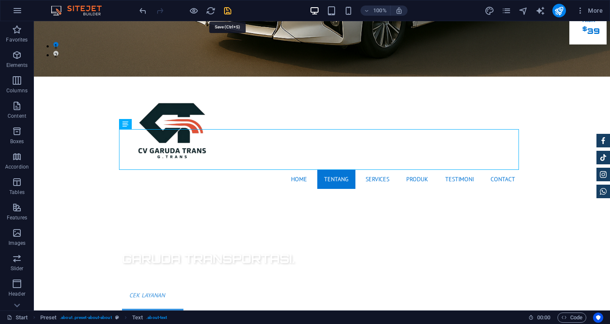
click at [230, 13] on icon "save" at bounding box center [228, 11] width 10 height 10
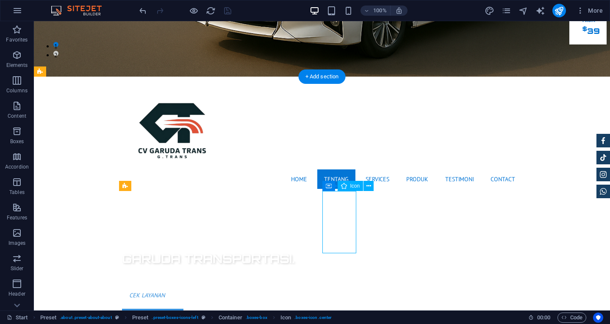
select select "xMidYMid"
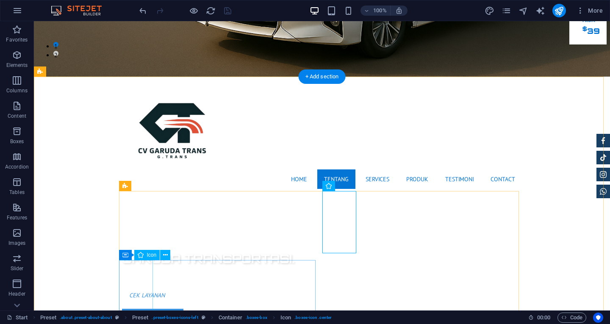
select select "xMidYMid"
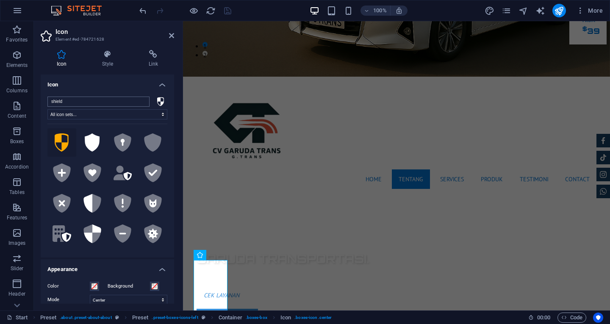
click at [144, 101] on input "shield" at bounding box center [98, 102] width 102 height 10
click at [142, 101] on input "shield" at bounding box center [98, 102] width 102 height 10
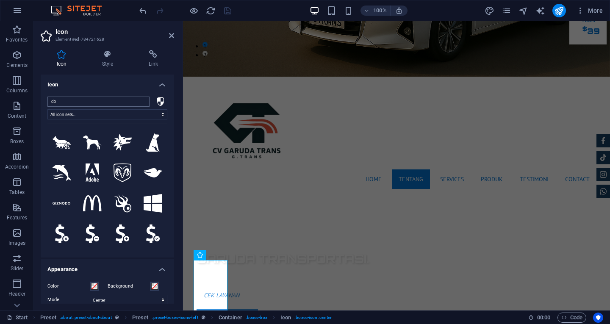
type input "d"
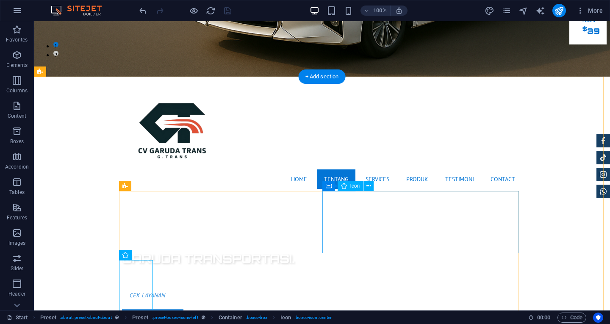
select select "xMidYMid"
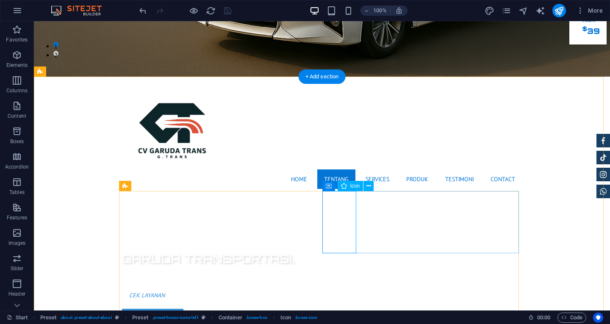
select select "xMidYMid"
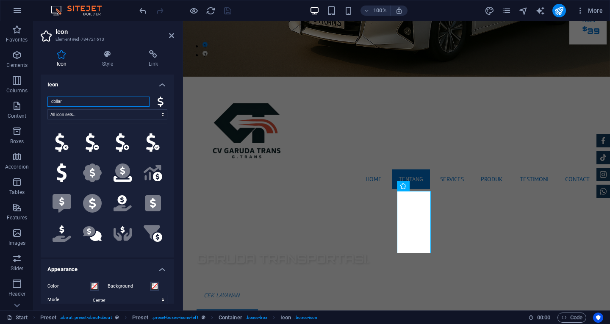
click at [122, 99] on input "dollar" at bounding box center [98, 102] width 102 height 10
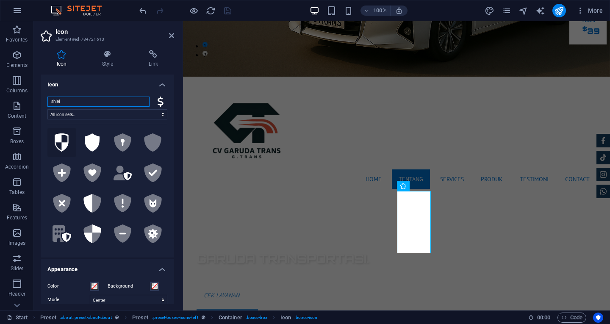
type input "shiel"
click at [56, 140] on icon at bounding box center [62, 142] width 14 height 19
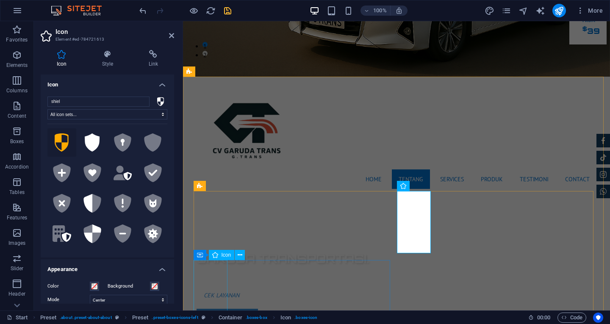
select select "xMidYMid"
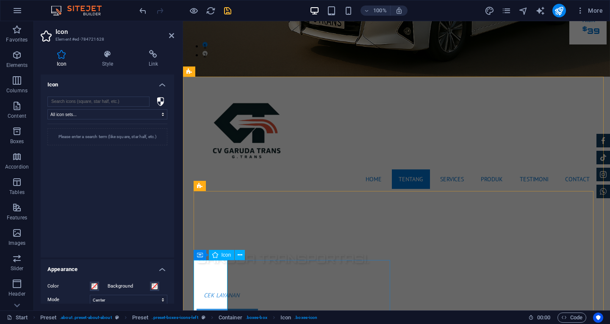
click at [122, 99] on input "search" at bounding box center [98, 102] width 102 height 10
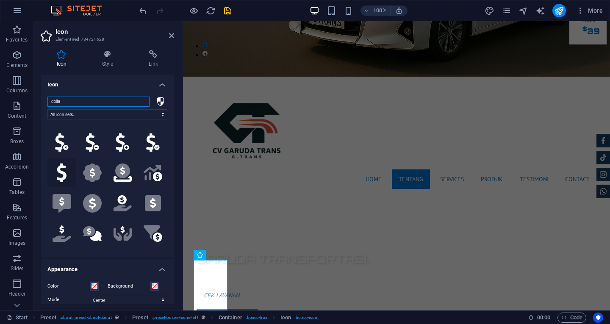
type input "dolla"
click at [60, 167] on icon at bounding box center [62, 173] width 10 height 19
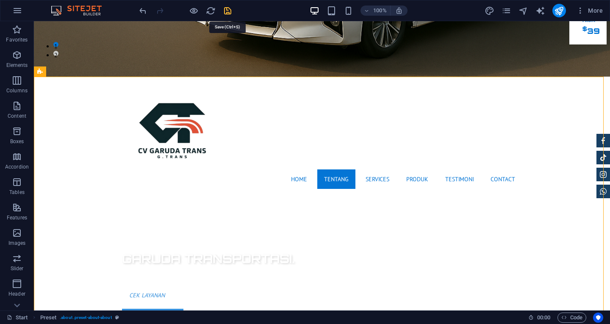
click at [230, 13] on icon "save" at bounding box center [228, 11] width 10 height 10
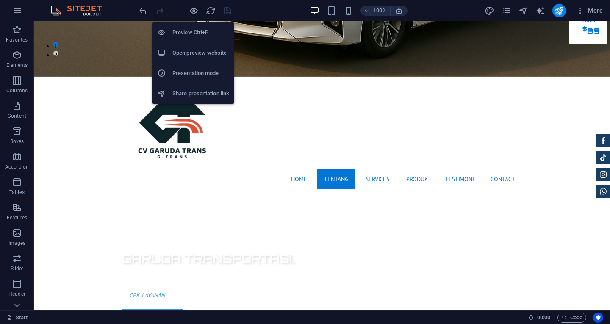
click at [192, 56] on h6 "Open preview website" at bounding box center [200, 53] width 57 height 10
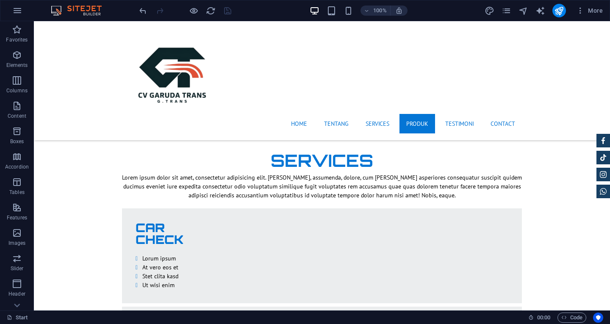
scroll to position [1323, 0]
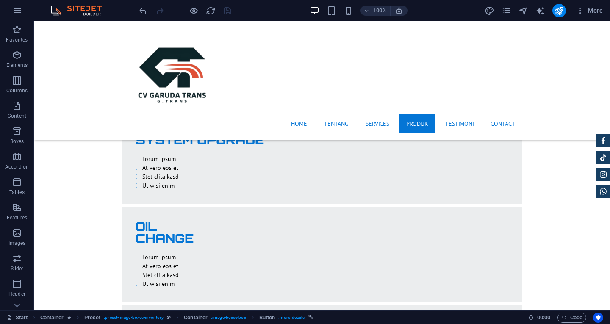
scroll to position [1672, 0]
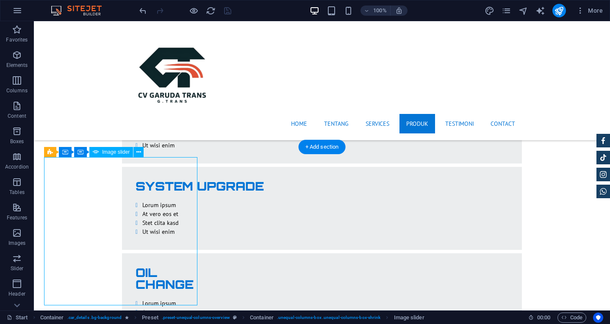
select select "px"
select select "ms"
select select "progressive"
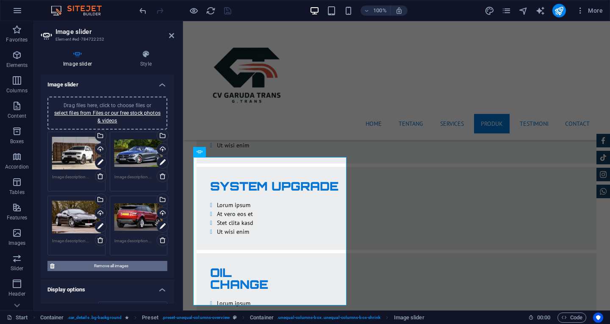
click at [109, 268] on span "Remove all images" at bounding box center [111, 266] width 108 height 10
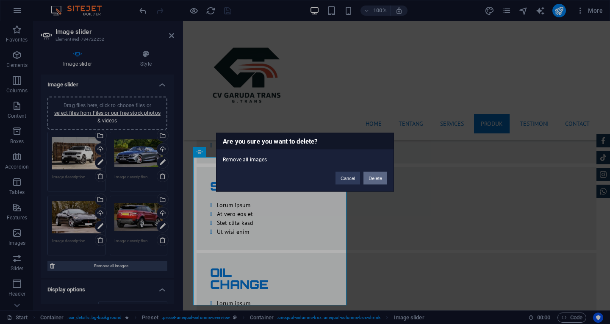
click at [369, 177] on button "Delete" at bounding box center [376, 178] width 24 height 13
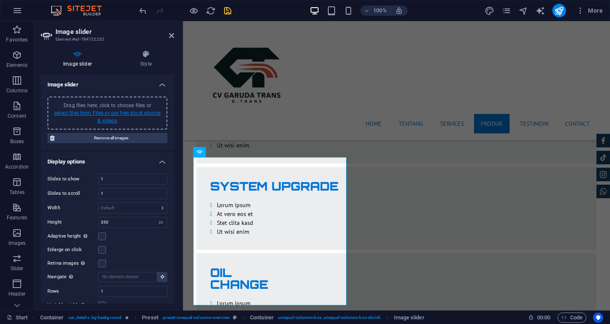
click at [111, 117] on link "select files from Files or our free stock photos & videos" at bounding box center [107, 117] width 106 height 14
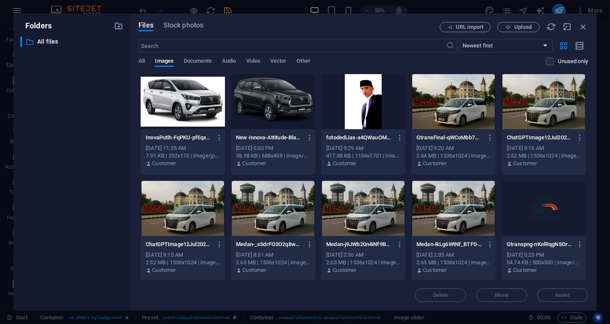
click at [276, 105] on div at bounding box center [273, 101] width 84 height 55
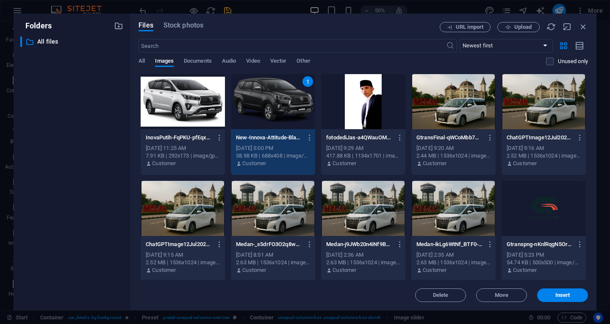
click at [210, 105] on div at bounding box center [183, 101] width 84 height 55
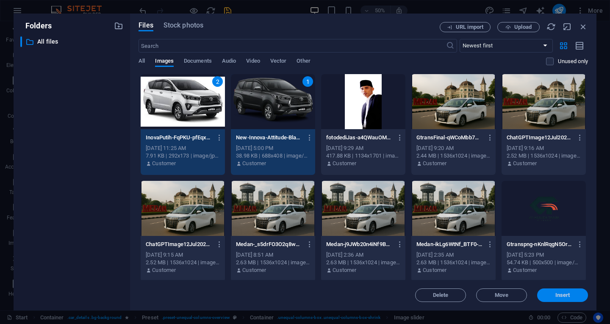
click at [549, 294] on span "Insert" at bounding box center [563, 295] width 44 height 5
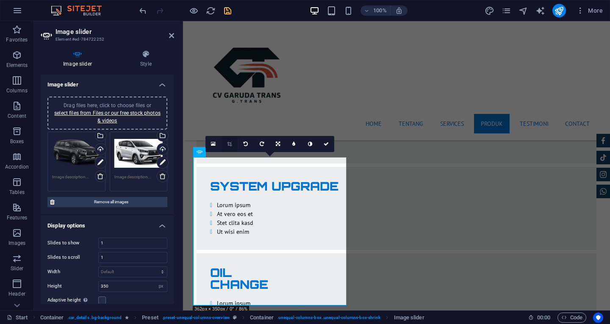
click at [228, 143] on icon at bounding box center [229, 144] width 5 height 5
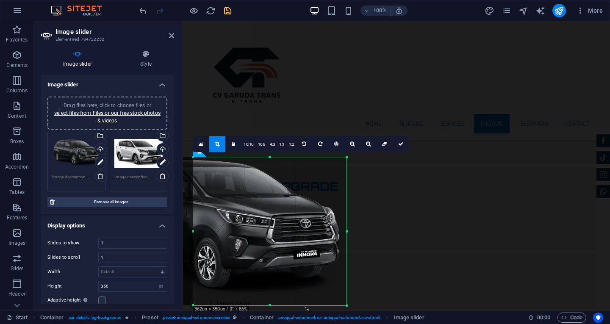
drag, startPoint x: 293, startPoint y: 222, endPoint x: 246, endPoint y: 221, distance: 46.6
click at [246, 221] on div at bounding box center [221, 231] width 251 height 149
click at [247, 144] on link "16:10" at bounding box center [249, 144] width 14 height 16
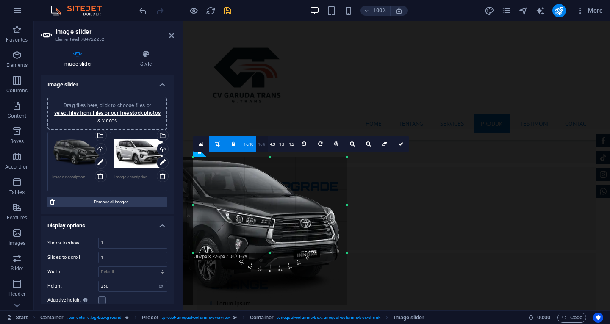
click at [261, 144] on link "16:9" at bounding box center [262, 144] width 12 height 16
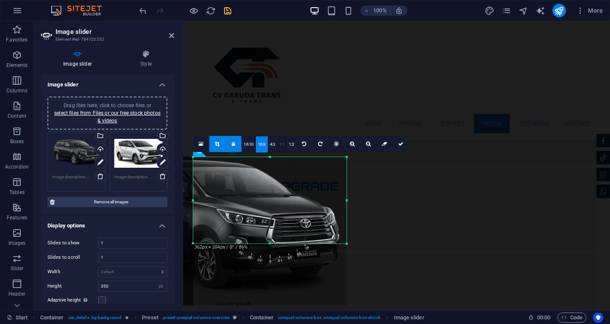
click at [279, 144] on link "1:1" at bounding box center [282, 144] width 10 height 16
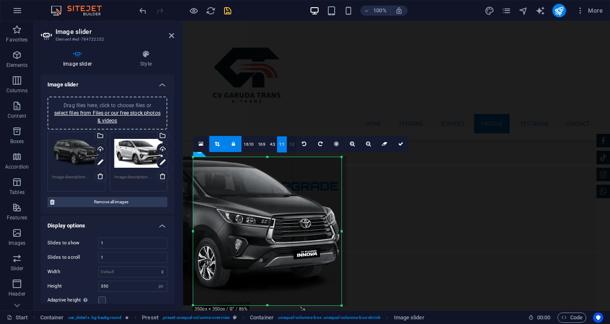
click at [289, 142] on link "1:2" at bounding box center [292, 144] width 10 height 16
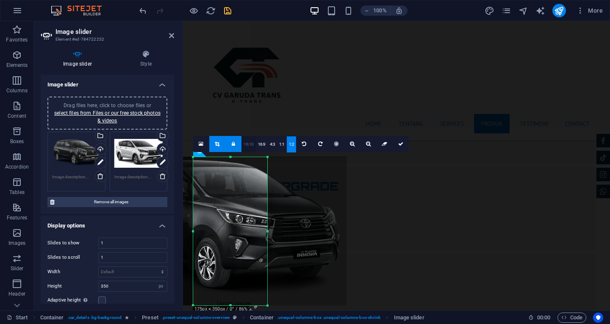
click at [245, 143] on link "16:10" at bounding box center [249, 144] width 14 height 16
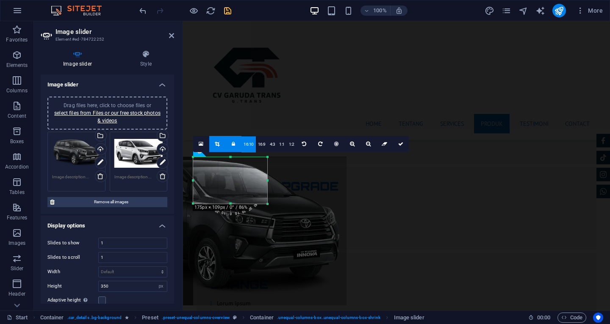
click at [233, 143] on icon at bounding box center [233, 144] width 3 height 5
click at [246, 145] on link "16:10" at bounding box center [249, 144] width 14 height 16
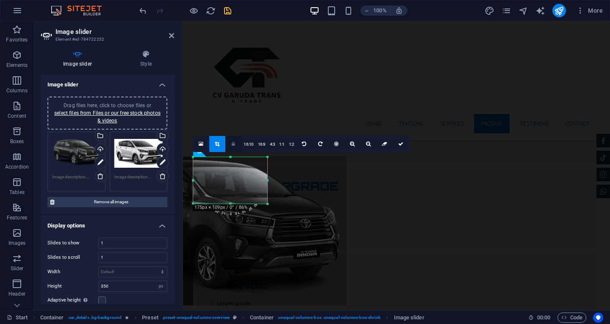
click at [230, 143] on link at bounding box center [233, 144] width 16 height 16
click at [249, 143] on link "16:10" at bounding box center [249, 144] width 14 height 16
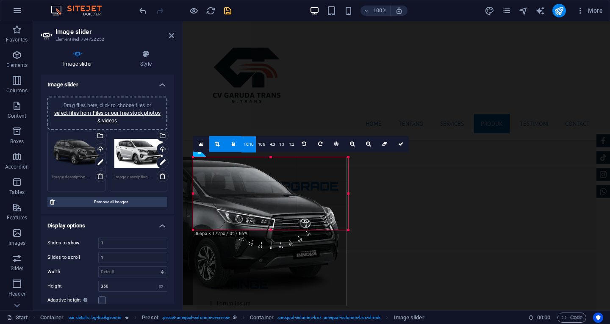
drag, startPoint x: 267, startPoint y: 203, endPoint x: 243, endPoint y: 230, distance: 35.7
click at [243, 230] on div "180 170 160 150 140 130 120 110 100 90 80 70 60 50 40 30 20 10 0 -10 -20 -30 -4…" at bounding box center [270, 193] width 155 height 73
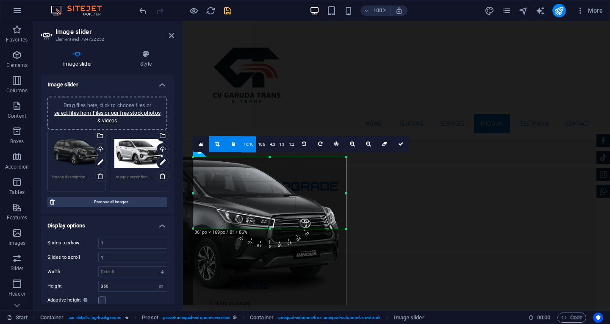
click at [253, 149] on link "16:10" at bounding box center [249, 144] width 14 height 16
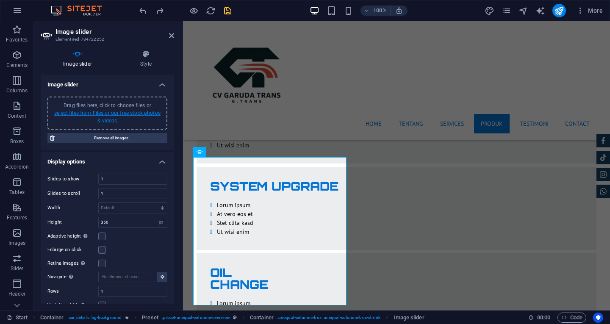
click at [111, 115] on link "select files from Files or our free stock photos & videos" at bounding box center [107, 117] width 106 height 14
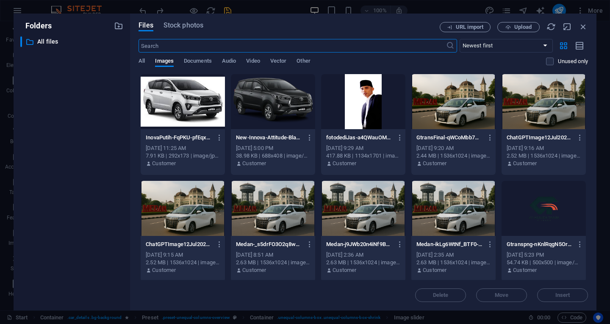
scroll to position [1990, 0]
click at [257, 112] on div at bounding box center [273, 101] width 84 height 55
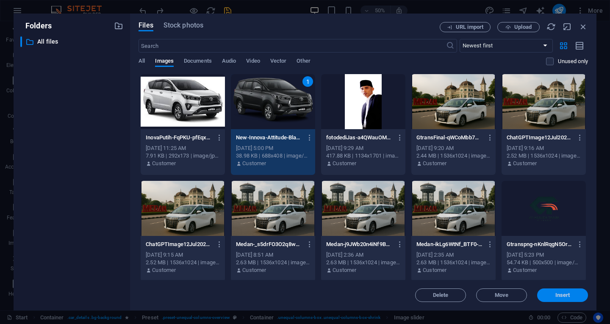
click at [539, 292] on button "Insert" at bounding box center [562, 296] width 51 height 14
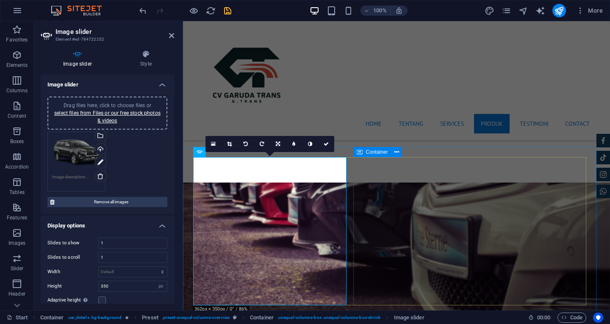
scroll to position [1672, 0]
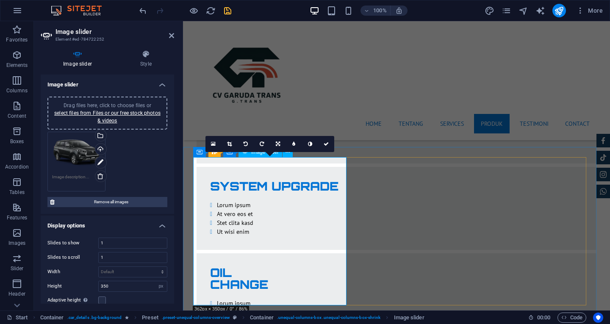
click at [231, 146] on icon at bounding box center [229, 144] width 5 height 5
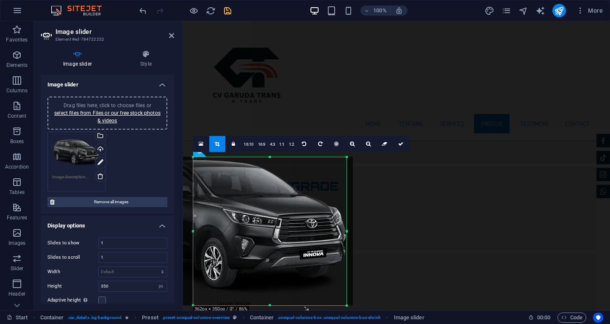
drag, startPoint x: 296, startPoint y: 209, endPoint x: 253, endPoint y: 208, distance: 42.8
click at [253, 208] on div at bounding box center [227, 231] width 251 height 149
click at [399, 142] on icon at bounding box center [400, 144] width 5 height 5
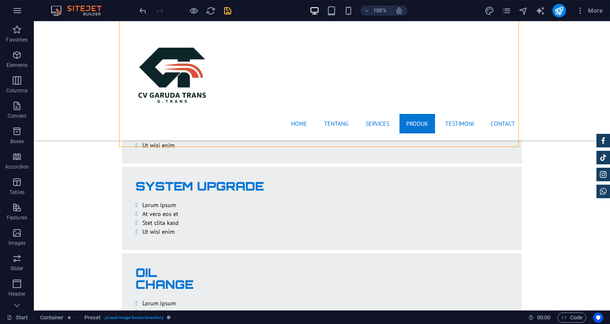
click at [226, 16] on div at bounding box center [185, 11] width 95 height 14
click at [227, 14] on icon "save" at bounding box center [228, 11] width 10 height 10
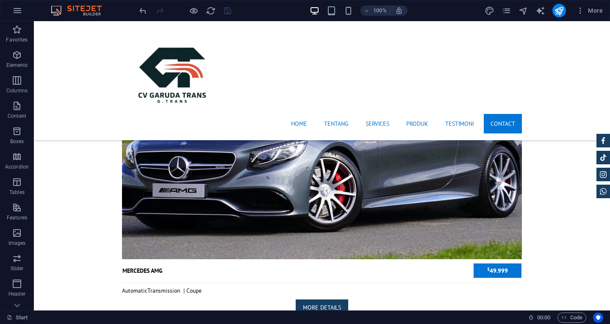
scroll to position [3709, 0]
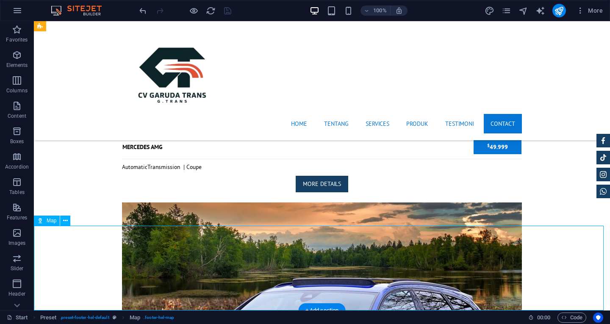
select select "1"
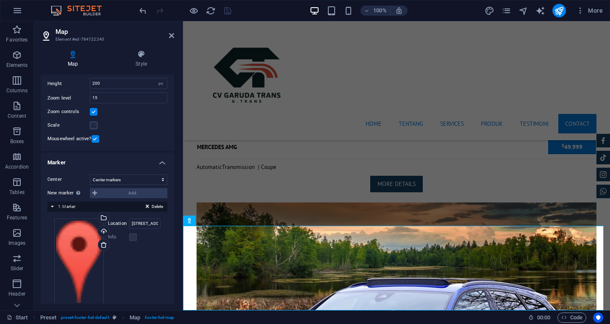
scroll to position [86, 0]
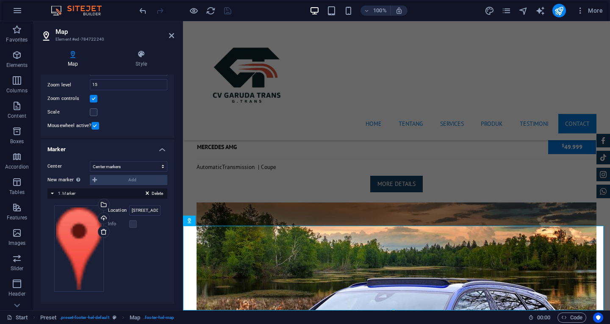
click at [52, 192] on div "Delete 1. Marker" at bounding box center [107, 194] width 120 height 10
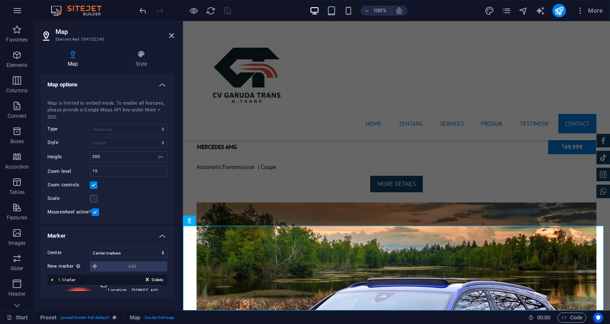
scroll to position [0, 0]
click at [77, 280] on div "Delete 1. Marker" at bounding box center [107, 280] width 120 height 10
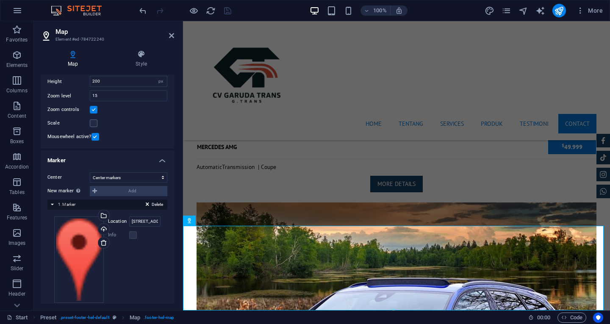
scroll to position [86, 0]
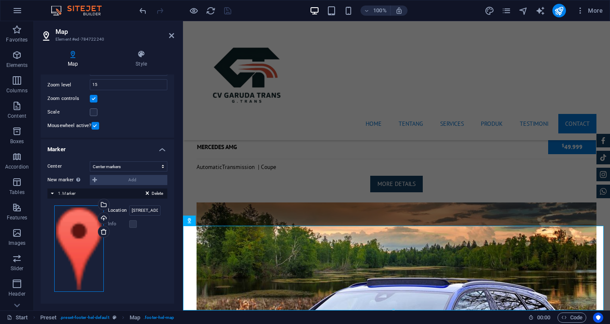
click at [77, 239] on div "Drag files here, click to choose files or select files from Files or our free s…" at bounding box center [79, 249] width 50 height 86
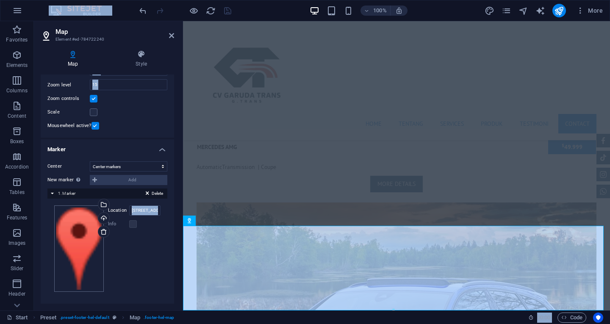
scroll to position [3738, 0]
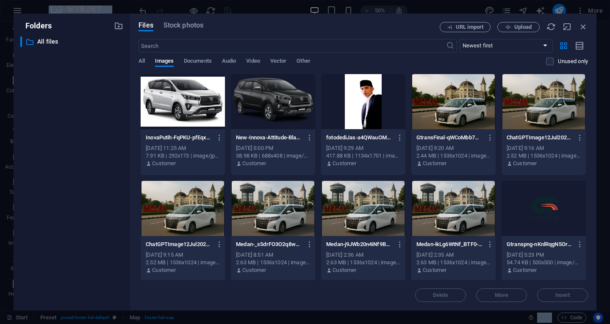
click at [77, 239] on div "​ All files All files" at bounding box center [71, 169] width 103 height 267
click at [583, 28] on icon "button" at bounding box center [583, 26] width 9 height 9
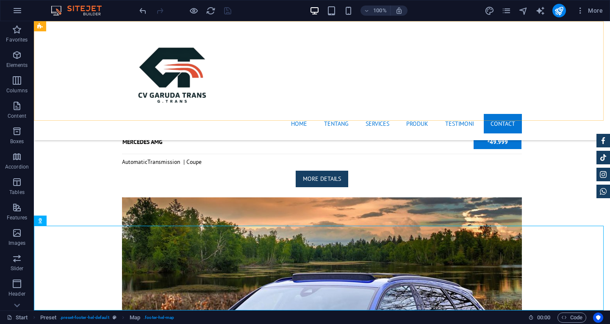
scroll to position [3709, 0]
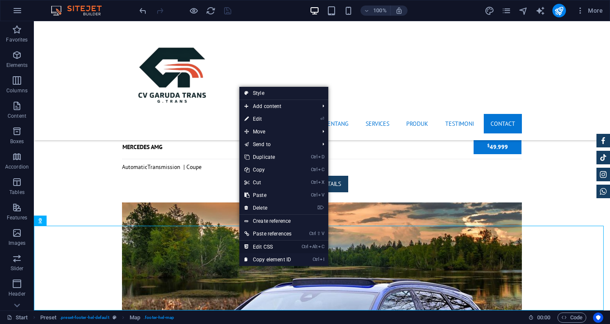
click at [275, 244] on link "Ctrl Alt C Edit CSS" at bounding box center [267, 247] width 57 height 13
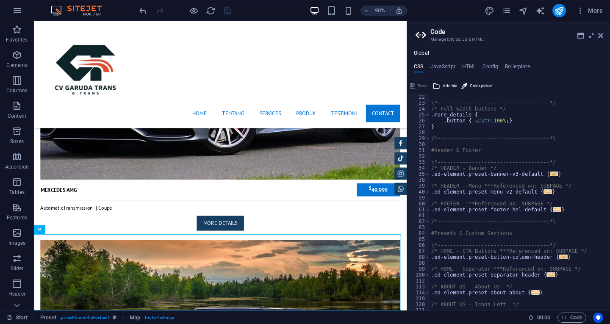
scroll to position [0, 0]
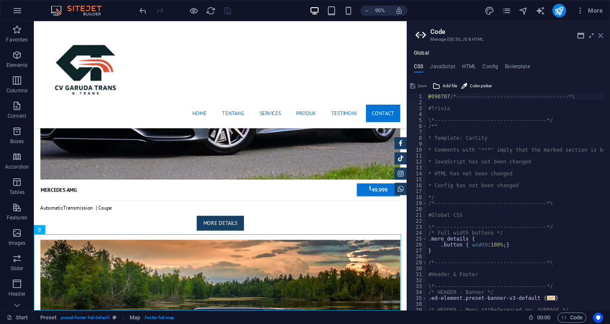
click at [602, 34] on icon at bounding box center [600, 35] width 5 height 7
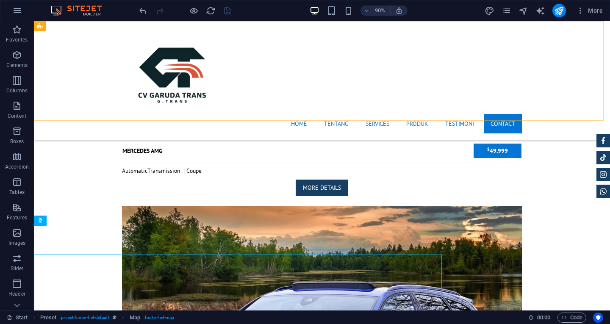
scroll to position [3709, 0]
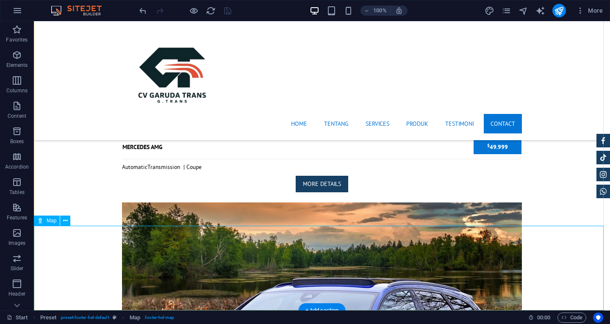
click at [327, 307] on div "+ Add section" at bounding box center [322, 310] width 47 height 14
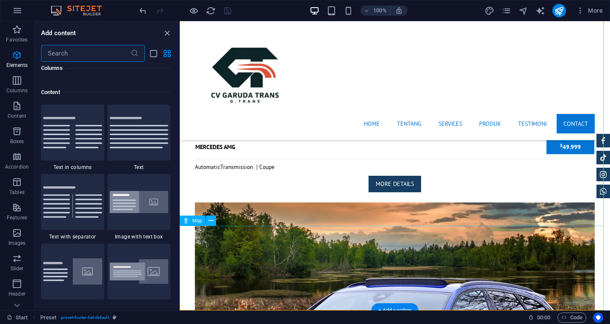
scroll to position [1483, 0]
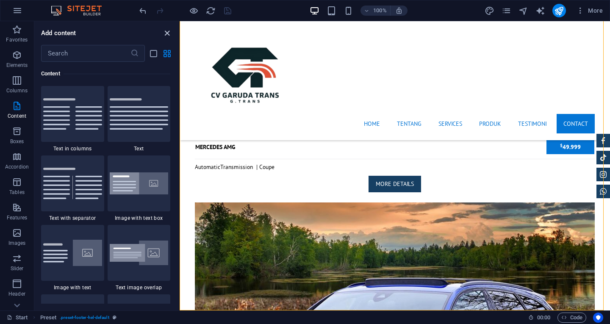
click at [169, 32] on icon "close panel" at bounding box center [167, 33] width 10 height 10
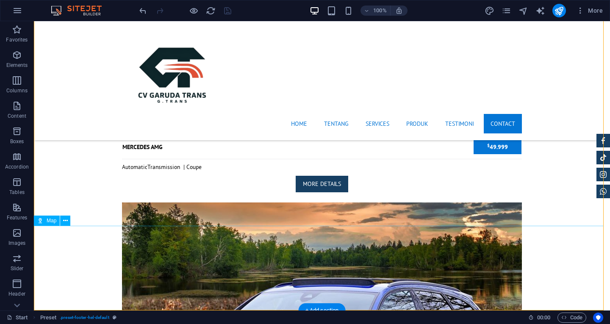
click at [51, 221] on span "Map" at bounding box center [52, 220] width 10 height 5
select select "1"
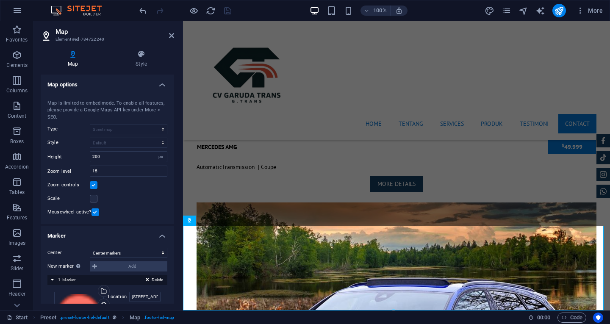
click at [51, 221] on div "Map center 1601 Broadway, 10019 New York, NY Map is limited to embed mode. To e…" at bounding box center [107, 157] width 133 height 135
click at [121, 253] on select "Don't center Center markers Center and zoom markers" at bounding box center [129, 253] width 78 height 10
drag, startPoint x: 174, startPoint y: 98, endPoint x: 164, endPoint y: 178, distance: 79.9
click at [164, 178] on div "Map Style Map options Map center 1601 Broadway, 10019 New York, NY Map is limit…" at bounding box center [107, 176] width 147 height 267
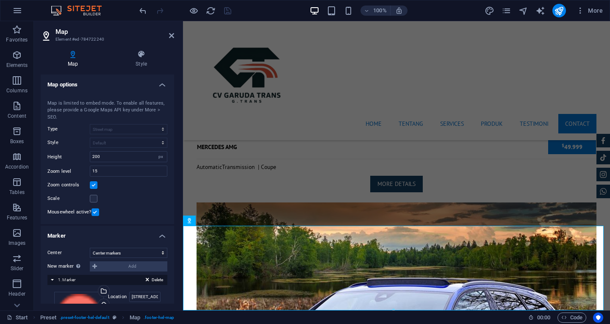
drag, startPoint x: 172, startPoint y: 156, endPoint x: 178, endPoint y: 221, distance: 64.6
click at [178, 221] on div "Map Style Map options Map center 1601 Broadway, 10019 New York, NY Map is limit…" at bounding box center [107, 176] width 147 height 267
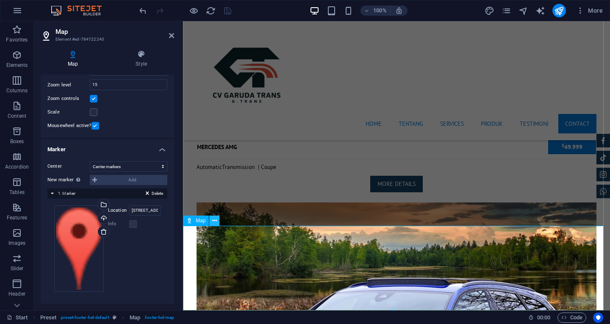
click at [214, 219] on icon at bounding box center [214, 221] width 5 height 9
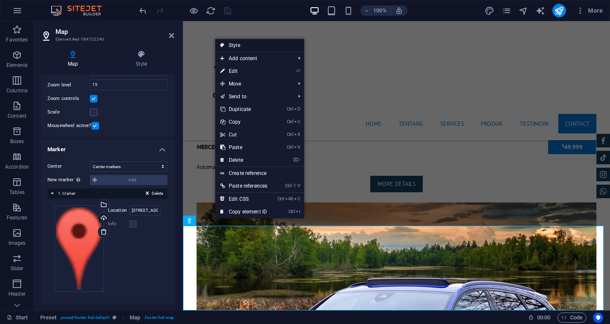
click at [264, 44] on link "Style" at bounding box center [259, 45] width 89 height 13
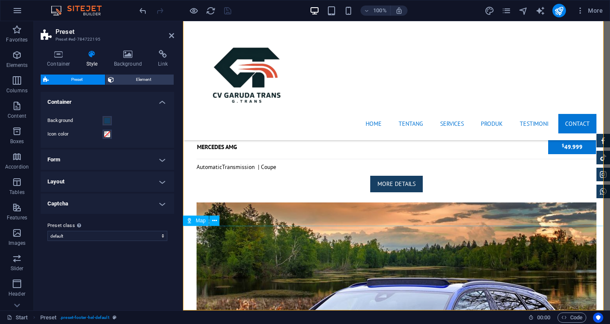
select select "1"
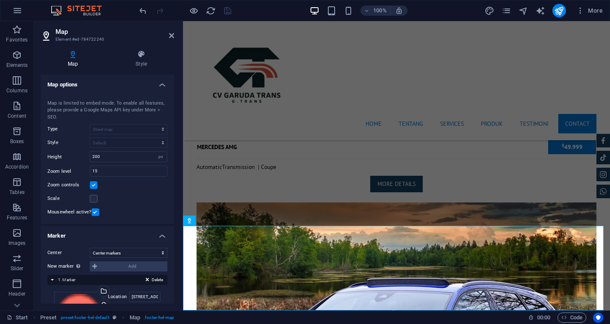
click at [139, 50] on div "Map Style Map options Map center 1601 Broadway, 10019 New York, NY Map is limit…" at bounding box center [107, 176] width 147 height 267
click at [140, 55] on icon at bounding box center [141, 54] width 66 height 8
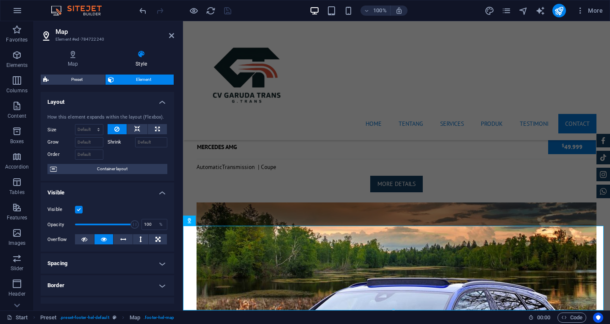
drag, startPoint x: 174, startPoint y: 132, endPoint x: 175, endPoint y: 164, distance: 31.8
click at [175, 164] on div "Map Style Map options Map center 1601 Broadway, 10019 New York, NY Map is limit…" at bounding box center [107, 176] width 147 height 267
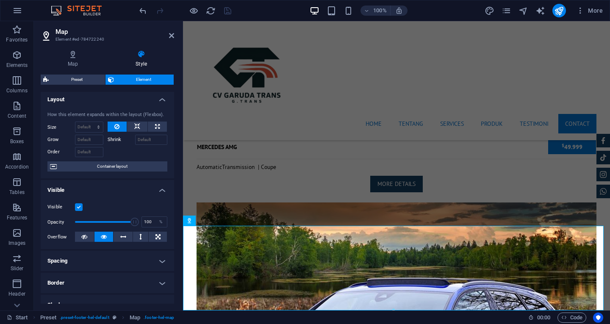
scroll to position [0, 0]
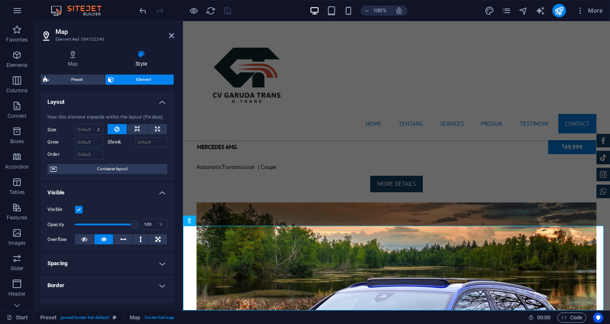
drag, startPoint x: 172, startPoint y: 156, endPoint x: 4, endPoint y: 130, distance: 170.3
click at [77, 65] on h4 "Map" at bounding box center [75, 59] width 68 height 18
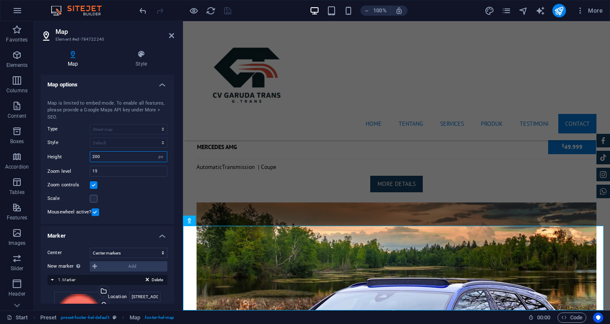
click at [110, 155] on input "200" at bounding box center [128, 157] width 77 height 10
click at [172, 34] on icon at bounding box center [171, 35] width 5 height 7
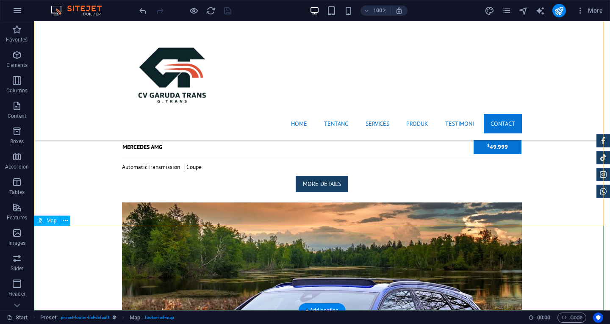
select select "1"
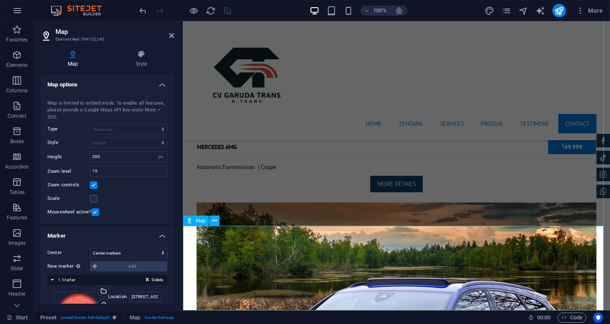
click at [144, 297] on input "1601 Broadway, 10019 New York, NY" at bounding box center [144, 297] width 31 height 10
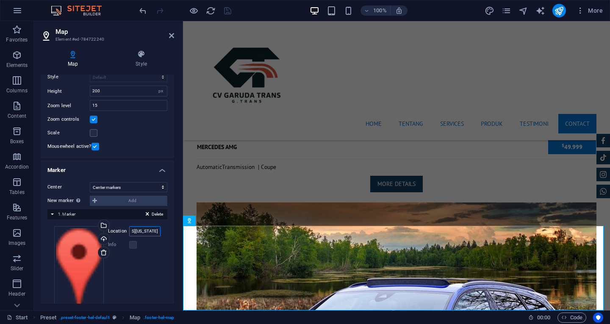
scroll to position [86, 0]
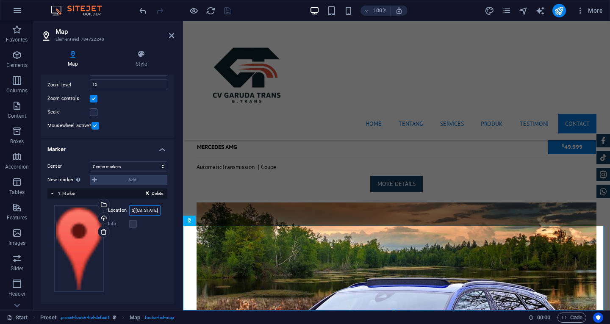
drag, startPoint x: 131, startPoint y: 296, endPoint x: 178, endPoint y: 253, distance: 63.6
click at [178, 253] on div "Map Style Map options Map center 1601 Broadway, 10019 New York, NY Map is limit…" at bounding box center [107, 176] width 147 height 267
click at [150, 209] on input "gg manggis sei kera" at bounding box center [144, 211] width 31 height 10
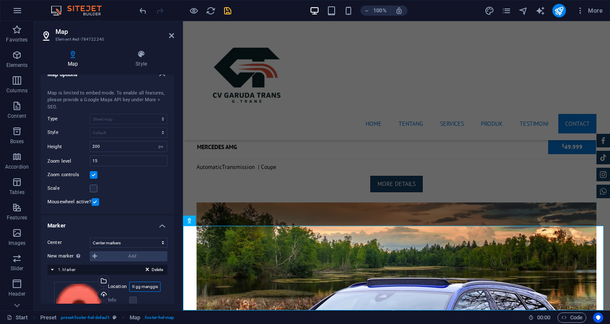
scroll to position [0, 0]
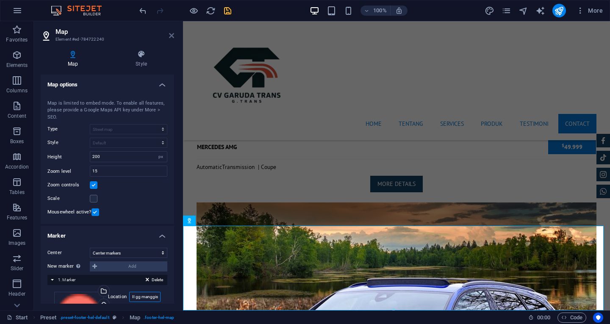
type input "sei kera hilir II gg manggis"
click at [170, 36] on icon at bounding box center [171, 35] width 5 height 7
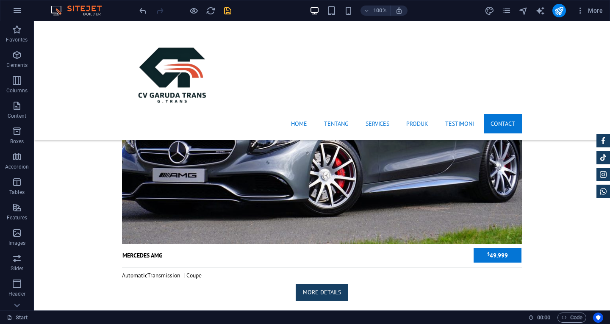
scroll to position [3709, 0]
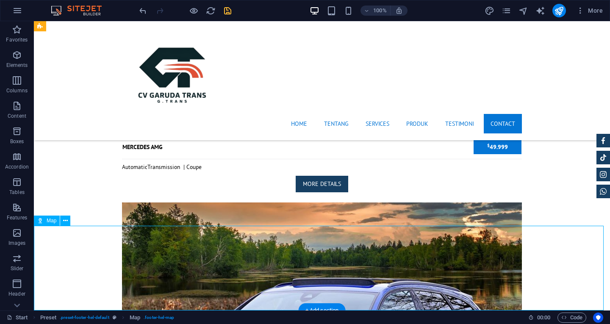
select select "1"
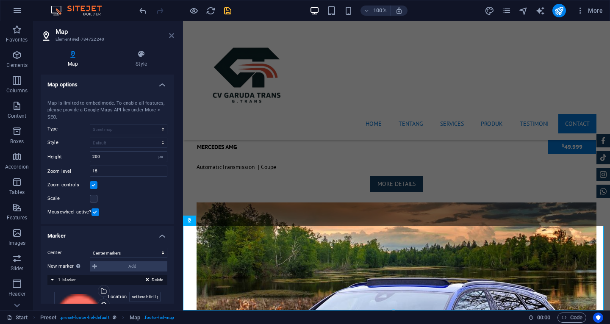
click at [172, 37] on icon at bounding box center [171, 35] width 5 height 7
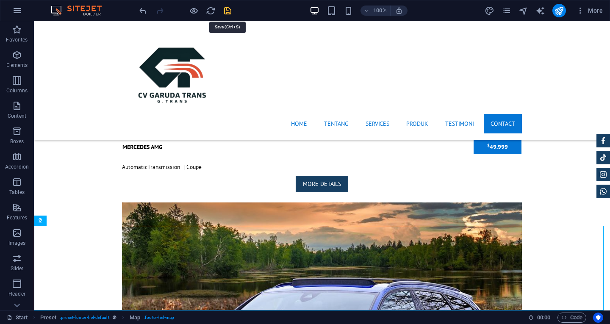
click at [225, 10] on icon "save" at bounding box center [228, 11] width 10 height 10
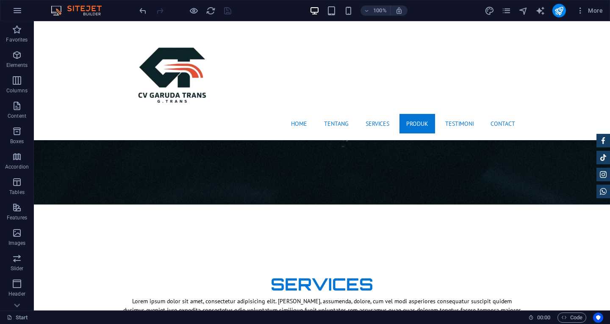
scroll to position [1183, 0]
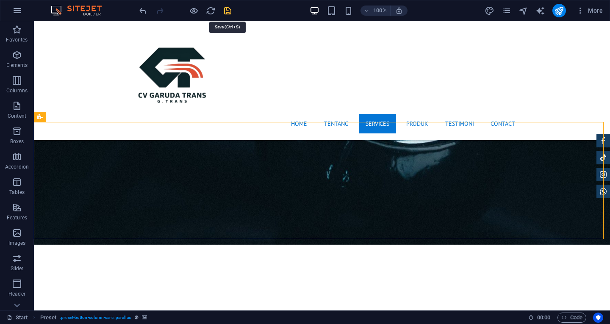
click at [232, 7] on icon "save" at bounding box center [228, 11] width 10 height 10
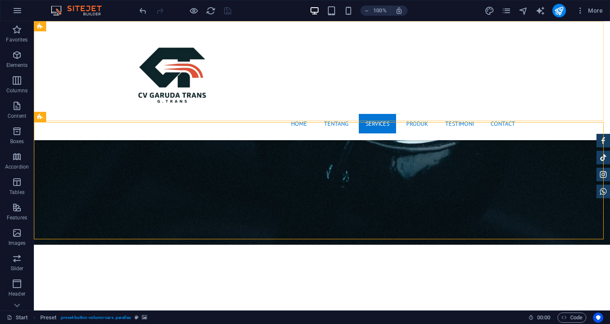
click at [600, 116] on div "Home Tentang Services Produk Testimoni Contact" at bounding box center [322, 80] width 576 height 119
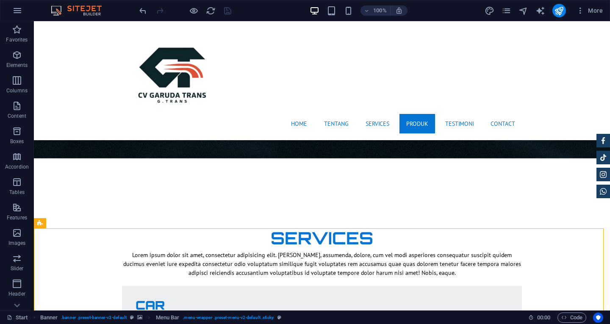
scroll to position [1264, 0]
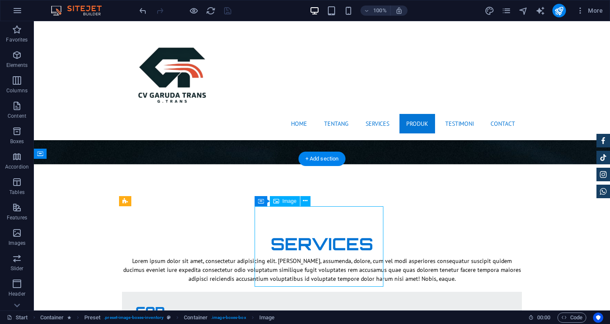
select select "%"
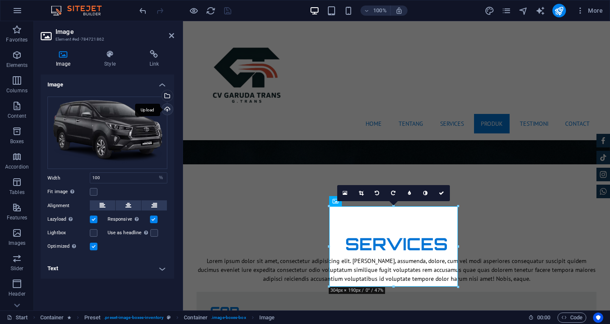
click at [169, 107] on div "Upload" at bounding box center [166, 110] width 13 height 13
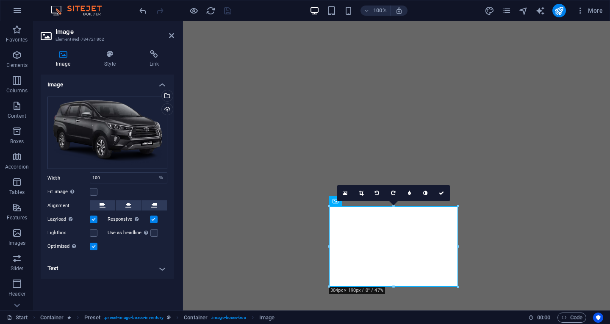
select select "%"
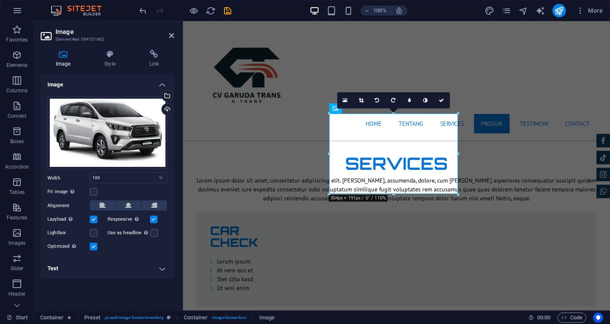
scroll to position [1357, 0]
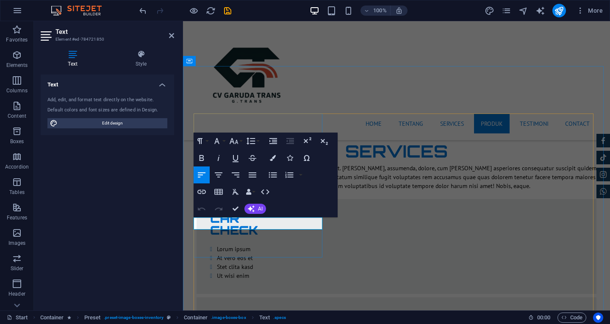
drag, startPoint x: 256, startPoint y: 226, endPoint x: 283, endPoint y: 228, distance: 27.2
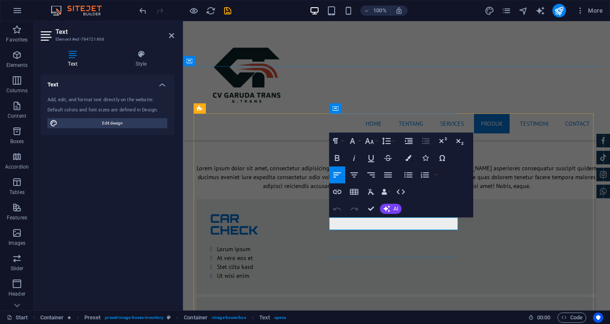
click at [226, 11] on icon "save" at bounding box center [228, 11] width 10 height 10
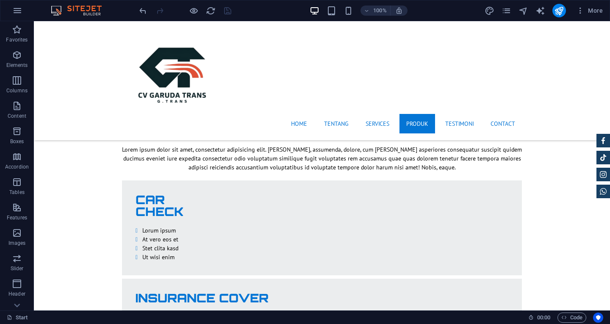
scroll to position [1311, 0]
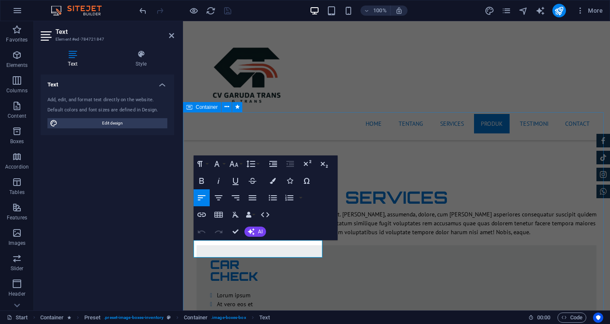
drag, startPoint x: 256, startPoint y: 253, endPoint x: 190, endPoint y: 255, distance: 66.6
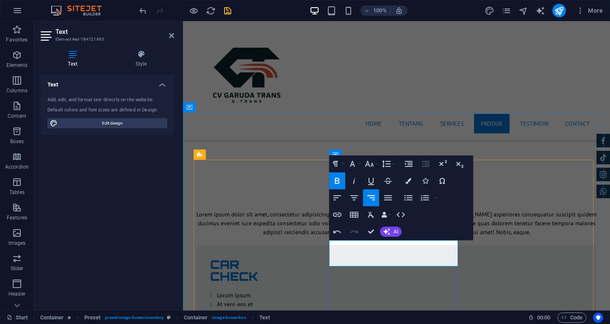
drag, startPoint x: 444, startPoint y: 263, endPoint x: 428, endPoint y: 257, distance: 17.0
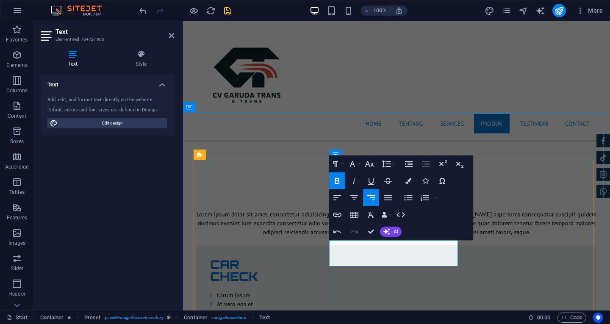
click at [445, 164] on icon "button" at bounding box center [443, 164] width 10 height 10
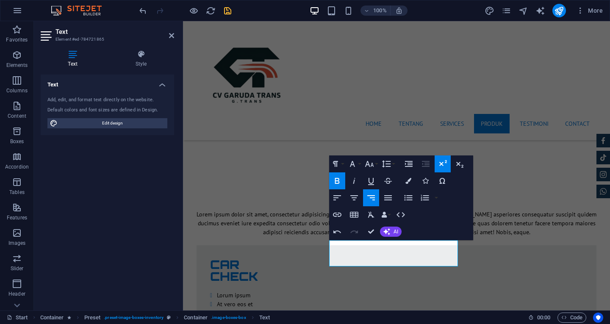
click at [443, 165] on icon "button" at bounding box center [443, 164] width 10 height 10
drag, startPoint x: 449, startPoint y: 252, endPoint x: 449, endPoint y: 263, distance: 11.4
click at [128, 126] on span "Edit design" at bounding box center [112, 123] width 105 height 10
select select "px"
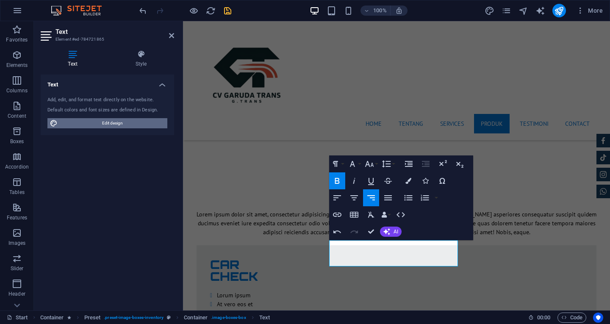
select select "400"
select select "px"
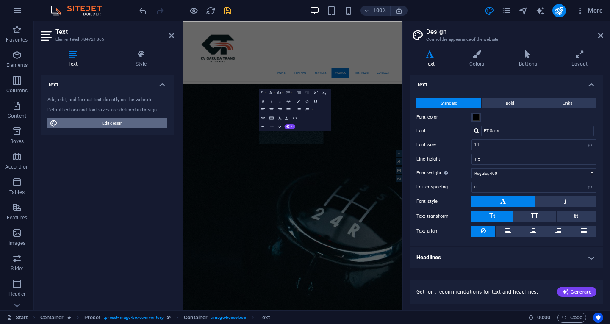
scroll to position [1629, 0]
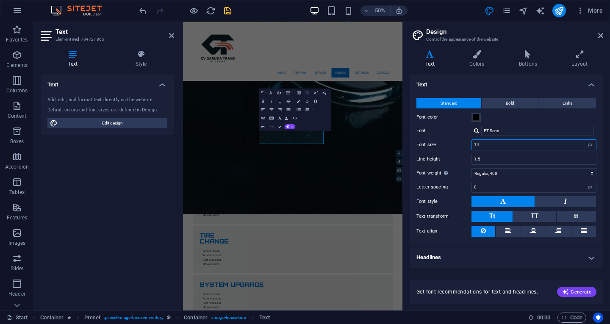
click at [496, 147] on input "14" at bounding box center [534, 145] width 124 height 10
type input "13"
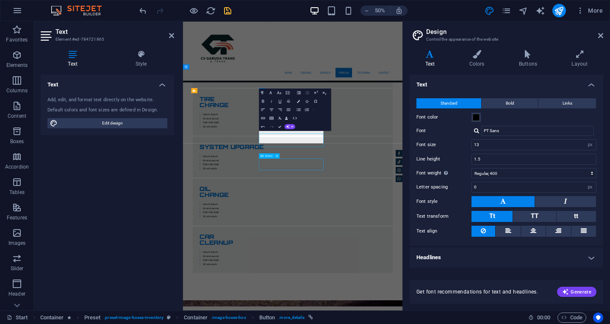
scroll to position [1361, 0]
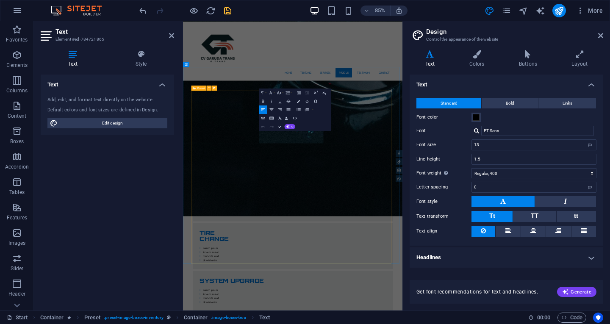
scroll to position [1623, 0]
click at [606, 35] on aside "Design Control the appearance of the website Variants Text Colors Buttons Layou…" at bounding box center [507, 165] width 208 height 289
click at [601, 36] on icon at bounding box center [600, 35] width 5 height 7
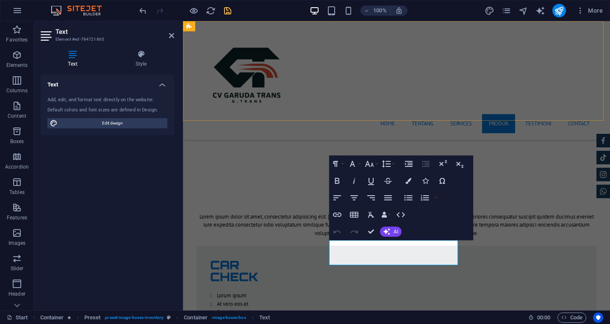
scroll to position [1305, 0]
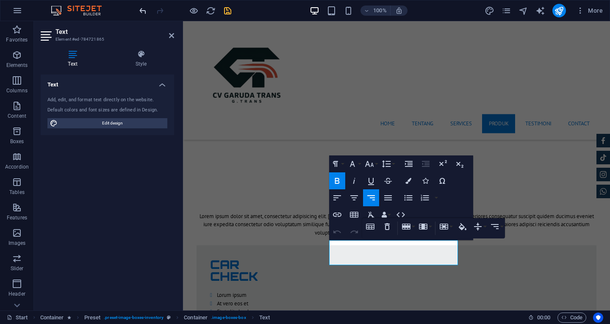
click at [142, 15] on icon "undo" at bounding box center [143, 11] width 10 height 10
click at [427, 239] on div "Table Header Remove Table Row Insert row above Insert row below Delete row Colu…" at bounding box center [433, 228] width 143 height 20
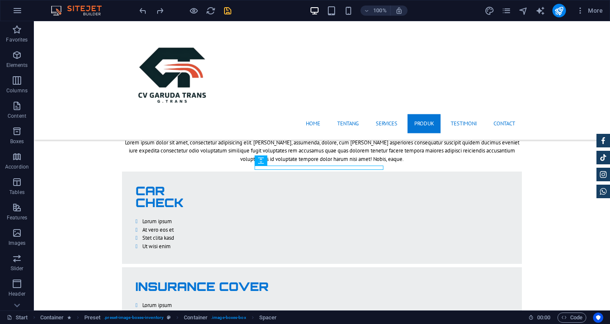
scroll to position [1375, 0]
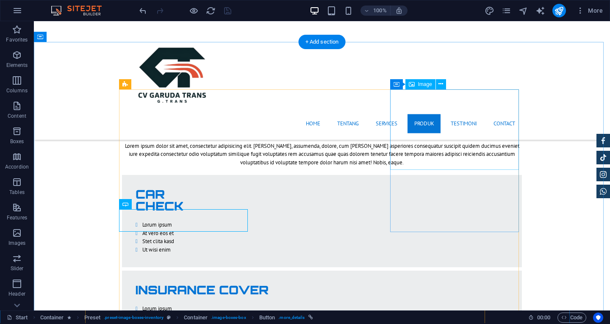
select select "%"
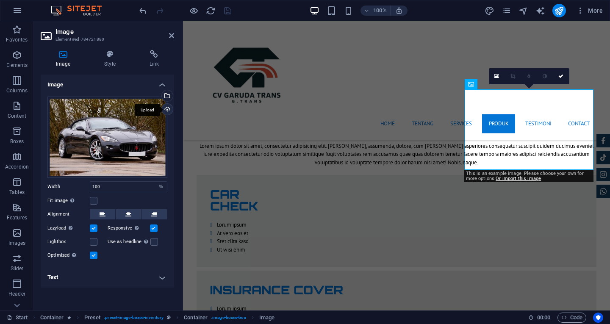
click at [168, 108] on div "Upload" at bounding box center [166, 110] width 13 height 13
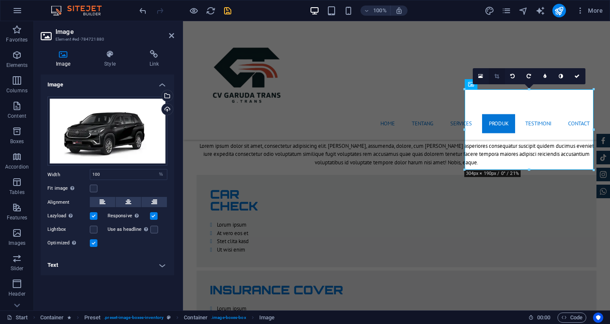
click at [499, 70] on link at bounding box center [497, 76] width 16 height 16
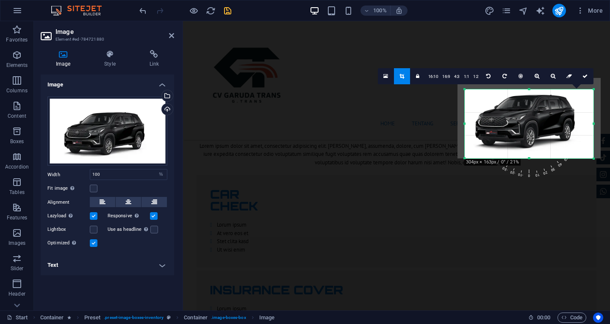
drag, startPoint x: 530, startPoint y: 89, endPoint x: 530, endPoint y: 100, distance: 11.4
click at [530, 100] on div "180 170 160 150 140 130 120 110 100 90 80 70 60 50 40 30 20 10 0 -10 -20 -30 -4…" at bounding box center [529, 123] width 129 height 69
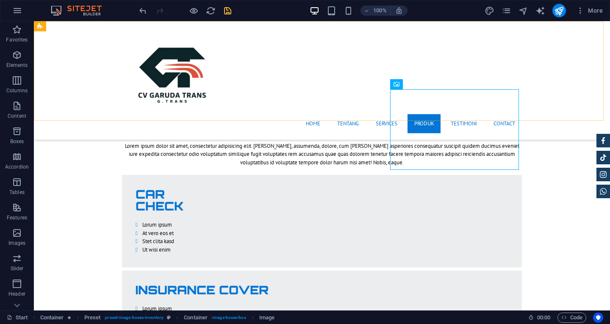
click at [523, 115] on div "Home Tentang Services Produk Testimoni Contact" at bounding box center [322, 80] width 576 height 119
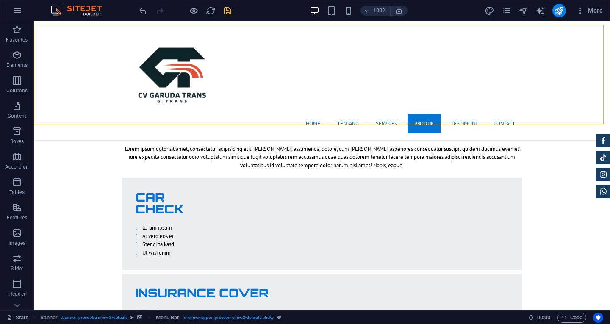
scroll to position [1289, 0]
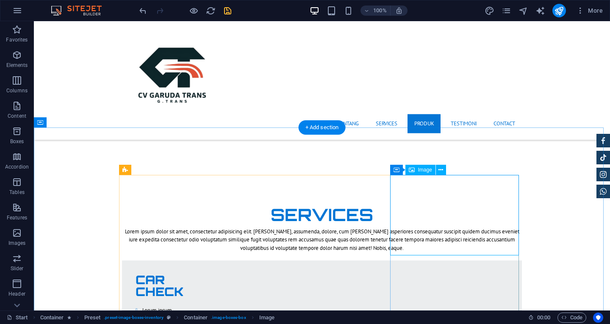
select select "%"
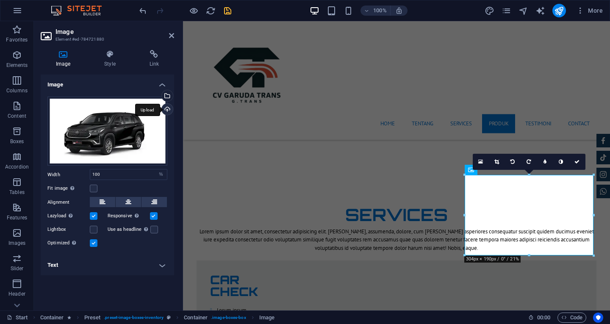
click at [170, 106] on div "Upload" at bounding box center [166, 110] width 13 height 13
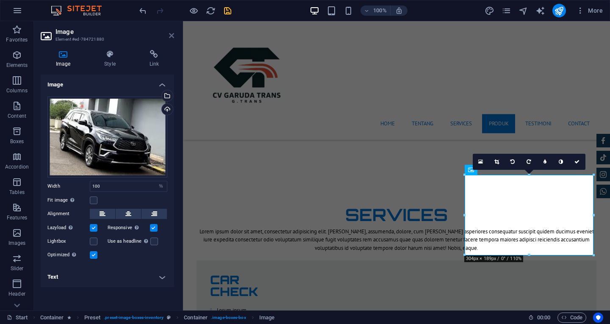
click at [174, 39] on icon at bounding box center [171, 35] width 5 height 7
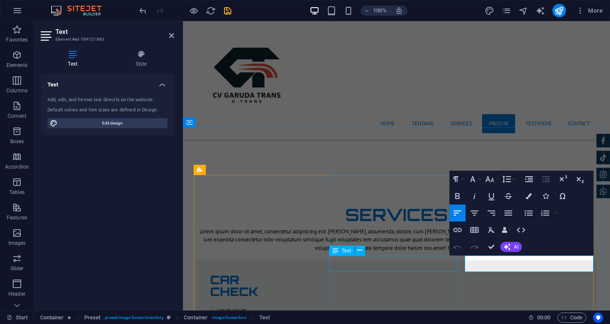
drag, startPoint x: 529, startPoint y: 267, endPoint x: 457, endPoint y: 269, distance: 72.5
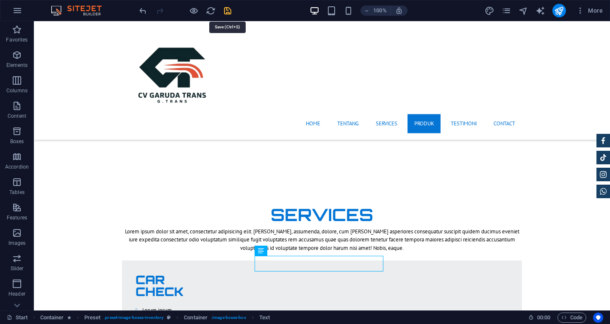
click at [228, 12] on icon "save" at bounding box center [228, 11] width 10 height 10
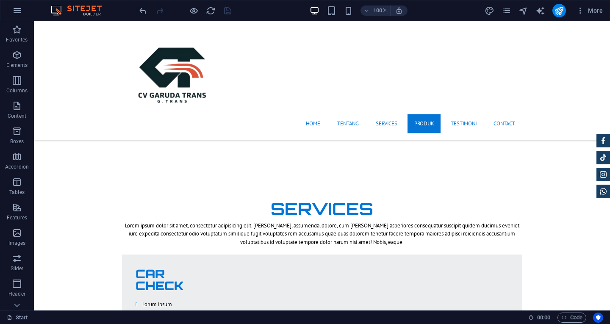
scroll to position [1292, 0]
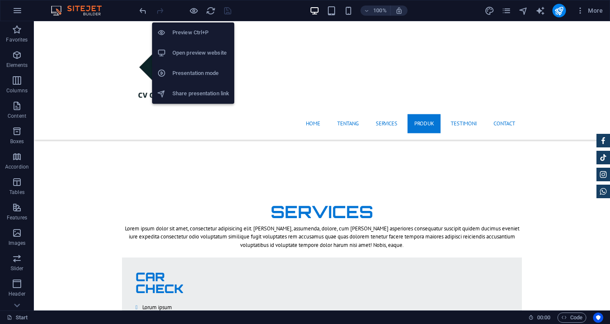
click at [194, 54] on h6 "Open preview website" at bounding box center [200, 53] width 57 height 10
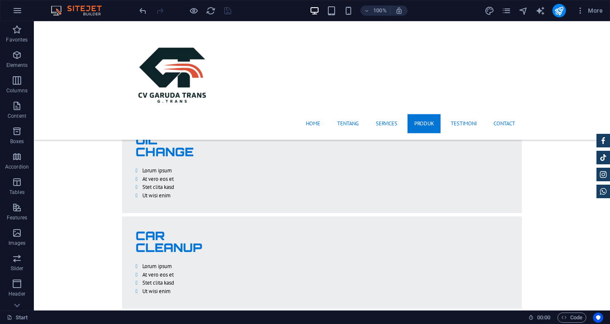
scroll to position [1838, 0]
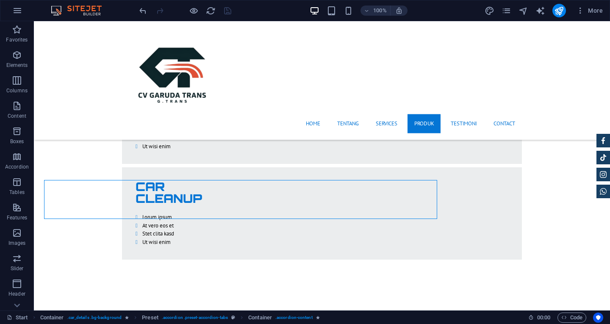
drag, startPoint x: 51, startPoint y: 190, endPoint x: 192, endPoint y: 217, distance: 143.6
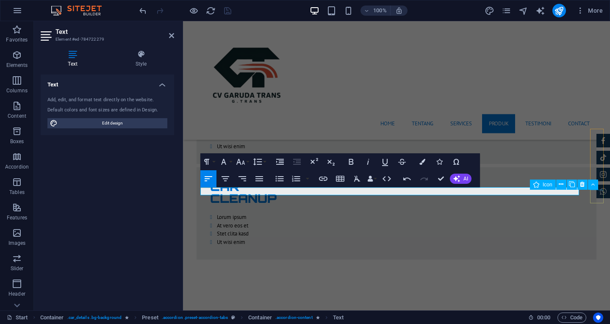
click at [600, 198] on figure at bounding box center [604, 192] width 14 height 14
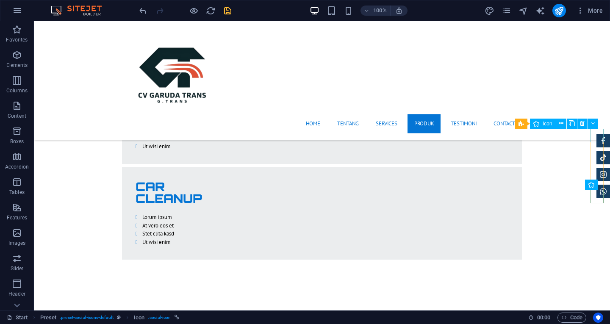
click at [597, 134] on figure at bounding box center [604, 141] width 14 height 14
select select "xMidYMid"
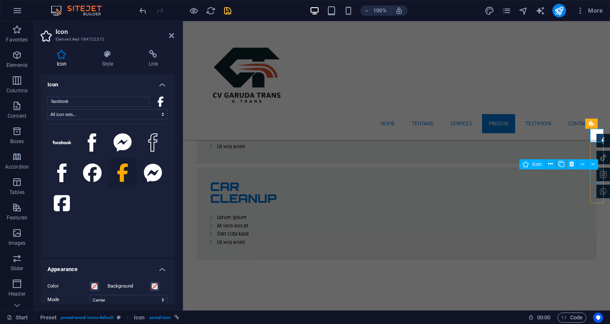
click at [598, 173] on figure at bounding box center [604, 175] width 14 height 14
select select "xMidYMid"
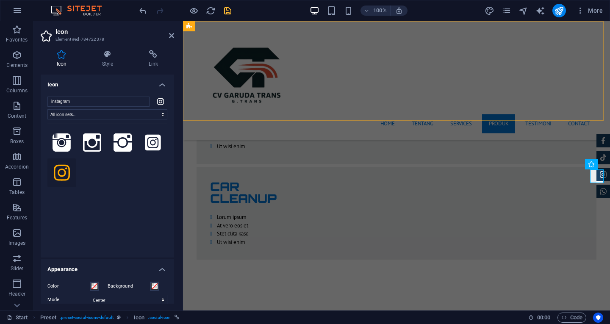
click at [601, 83] on div "Home Tentang Services Produk Testimoni Contact" at bounding box center [396, 80] width 427 height 119
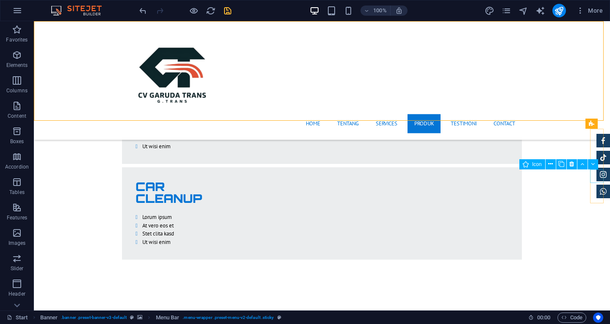
click at [597, 176] on figure at bounding box center [604, 175] width 14 height 14
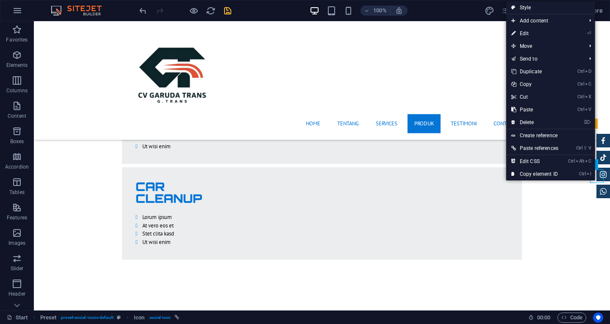
click at [597, 176] on figure at bounding box center [604, 175] width 14 height 14
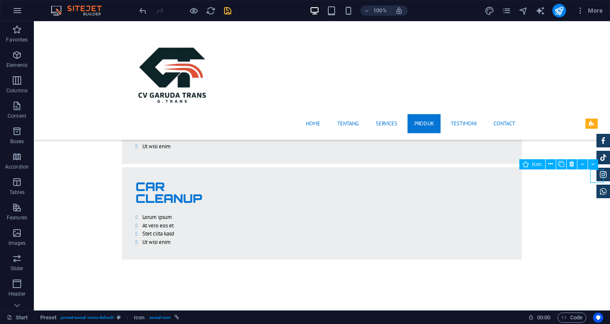
select select "xMidYMid"
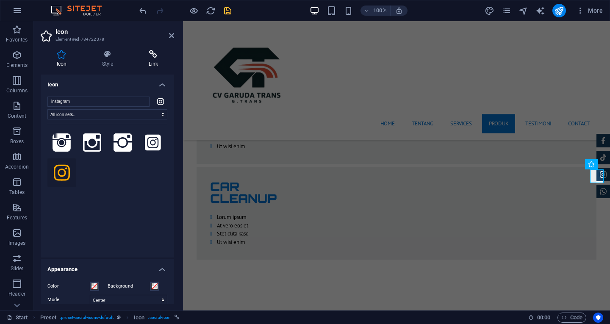
click at [147, 55] on icon at bounding box center [154, 54] width 42 height 8
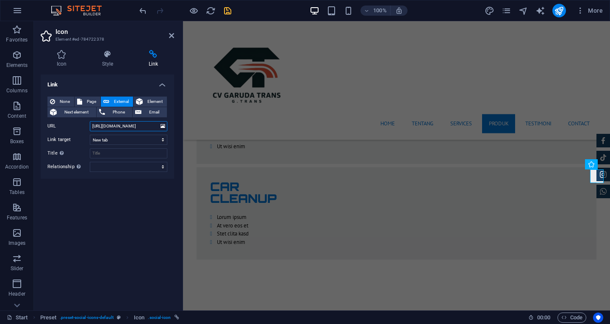
click at [148, 128] on input "[URL][DOMAIN_NAME]" at bounding box center [129, 126] width 78 height 10
paste input "mr.irawandedi/"
type input "[URL][DOMAIN_NAME][DOMAIN_NAME]"
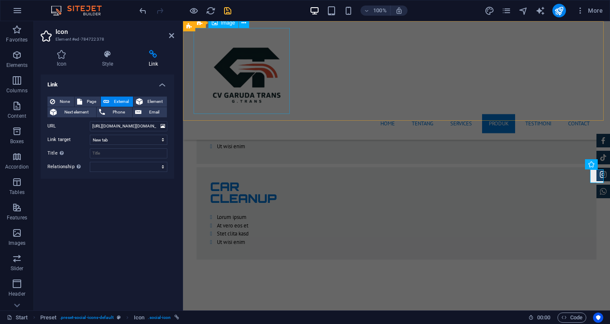
click at [204, 109] on figure at bounding box center [397, 71] width 400 height 86
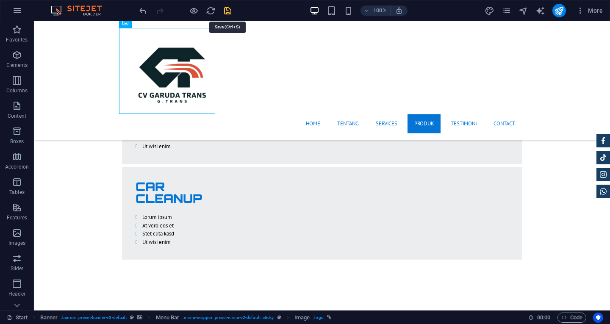
click at [228, 11] on icon "save" at bounding box center [228, 11] width 10 height 10
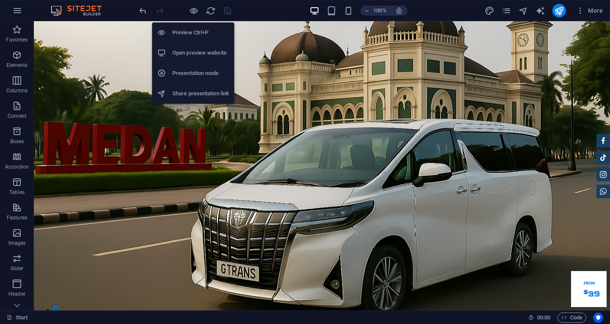
click at [191, 49] on h6 "Open preview website" at bounding box center [200, 53] width 57 height 10
